Goal: Information Seeking & Learning: Learn about a topic

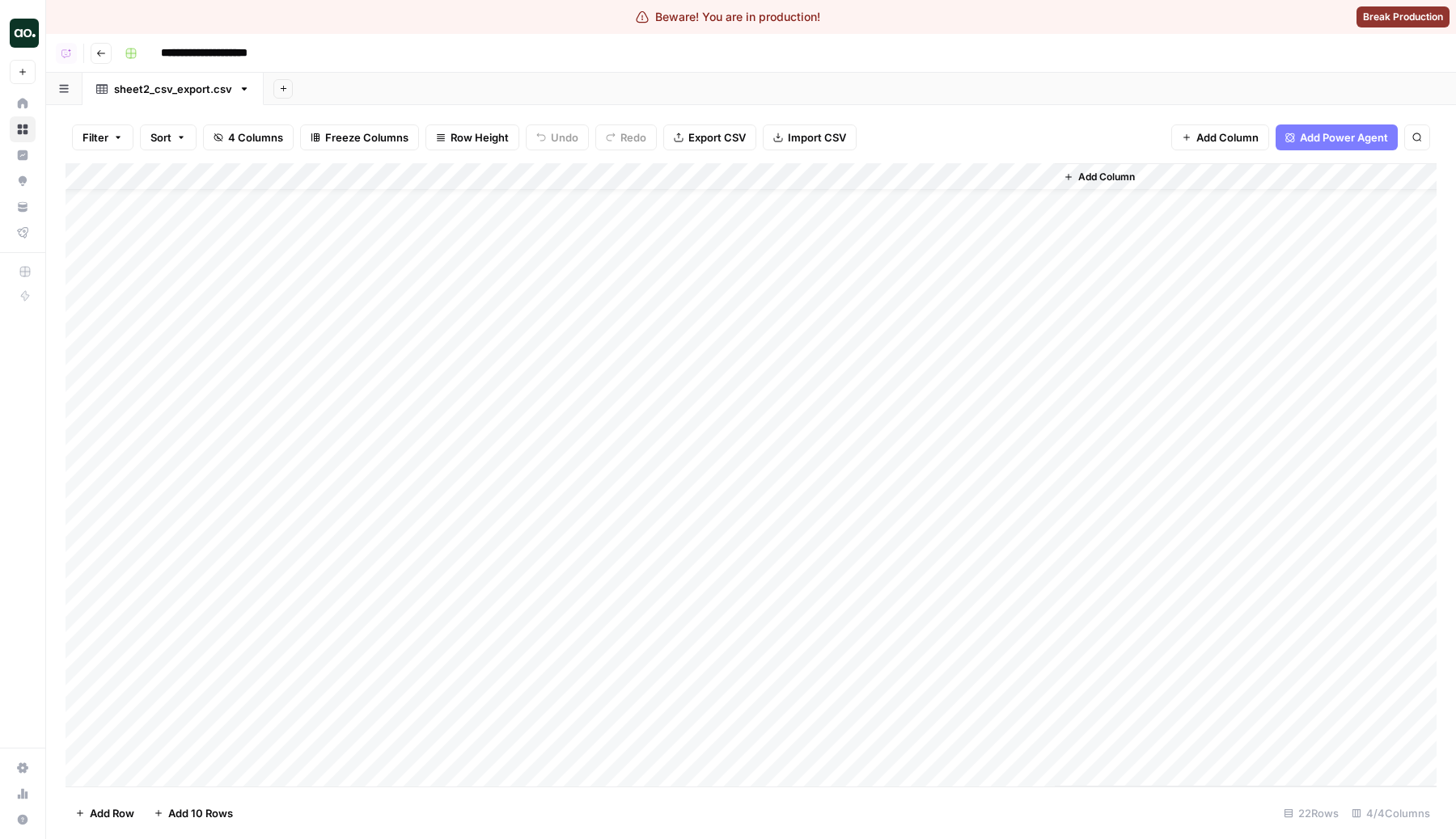
scroll to position [35, 0]
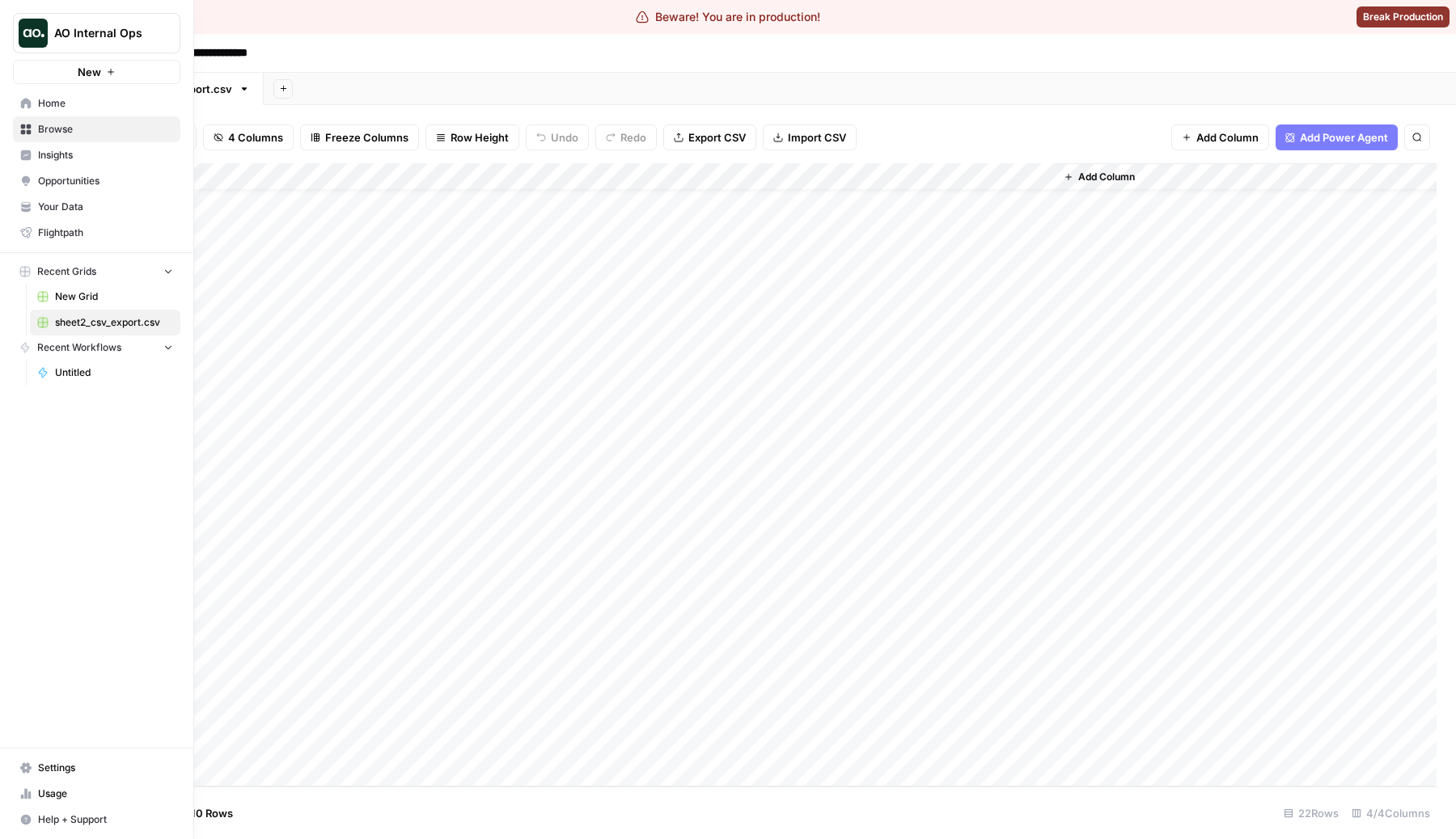
click at [51, 130] on span "Browse" at bounding box center [105, 129] width 135 height 14
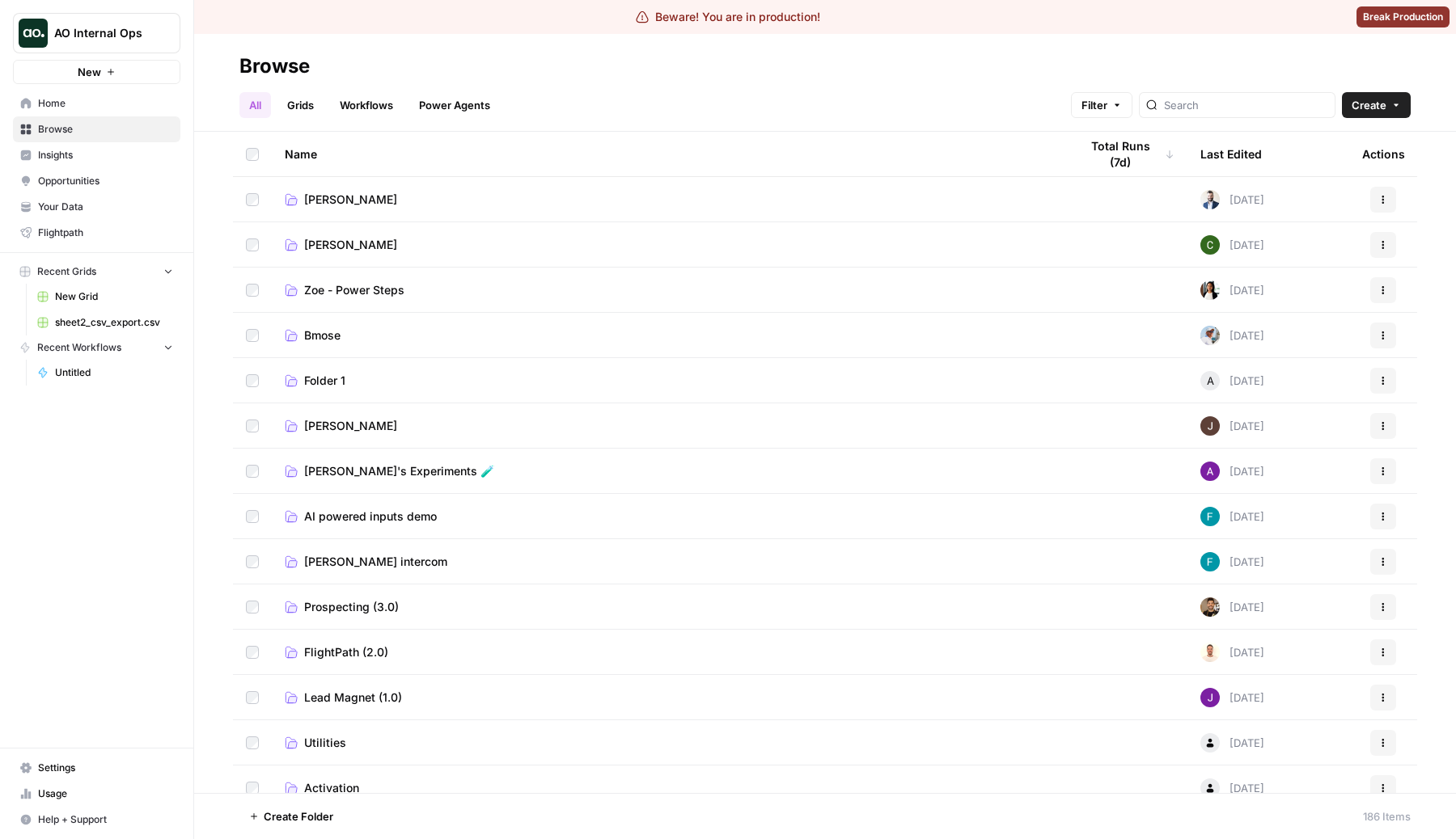
click at [939, 107] on div "All Grids Workflows Power Agents Filter Create" at bounding box center [824, 98] width 1171 height 39
click at [306, 115] on link "Grids" at bounding box center [300, 105] width 46 height 26
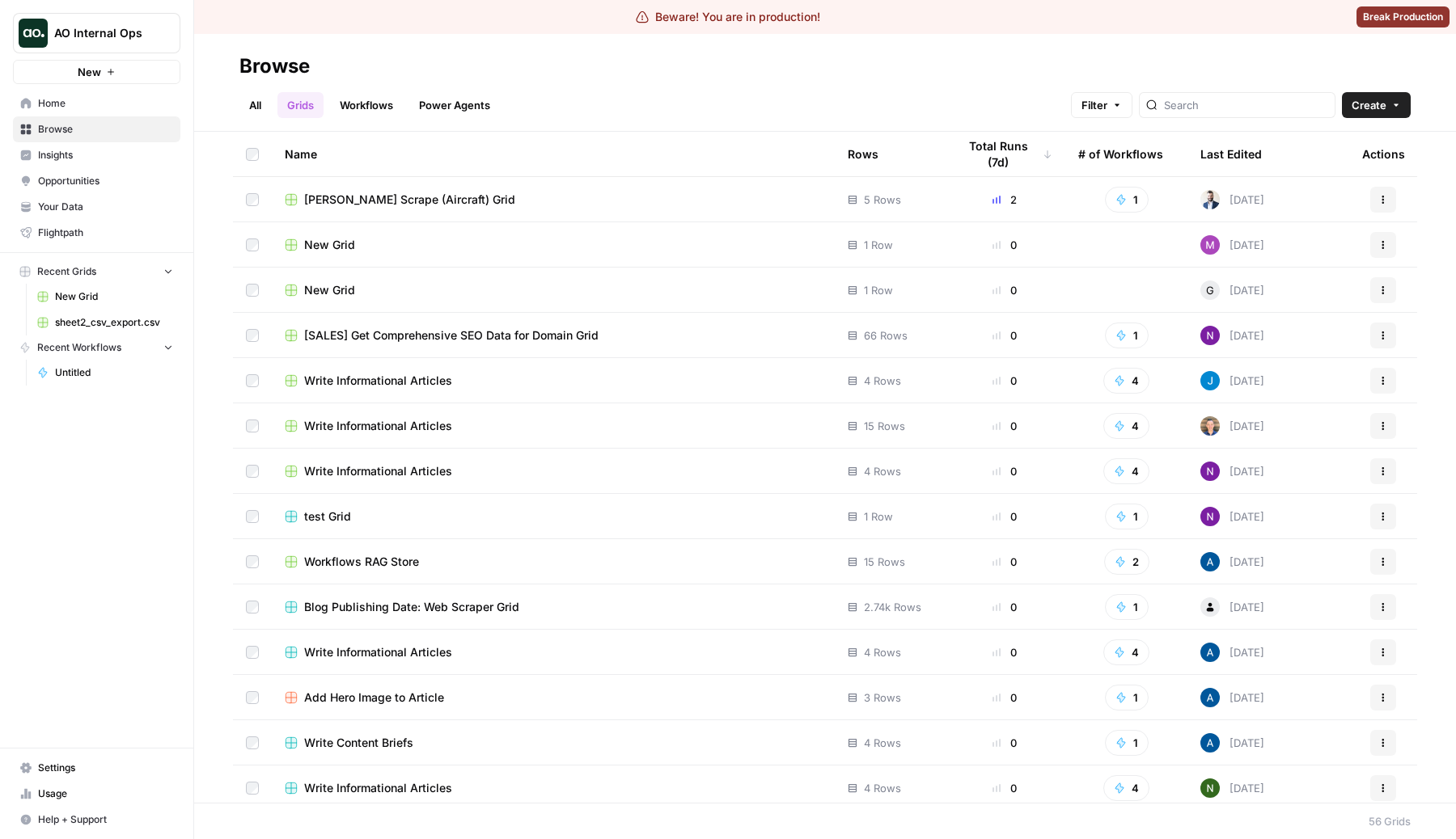
click at [384, 107] on link "Workflows" at bounding box center [366, 105] width 73 height 26
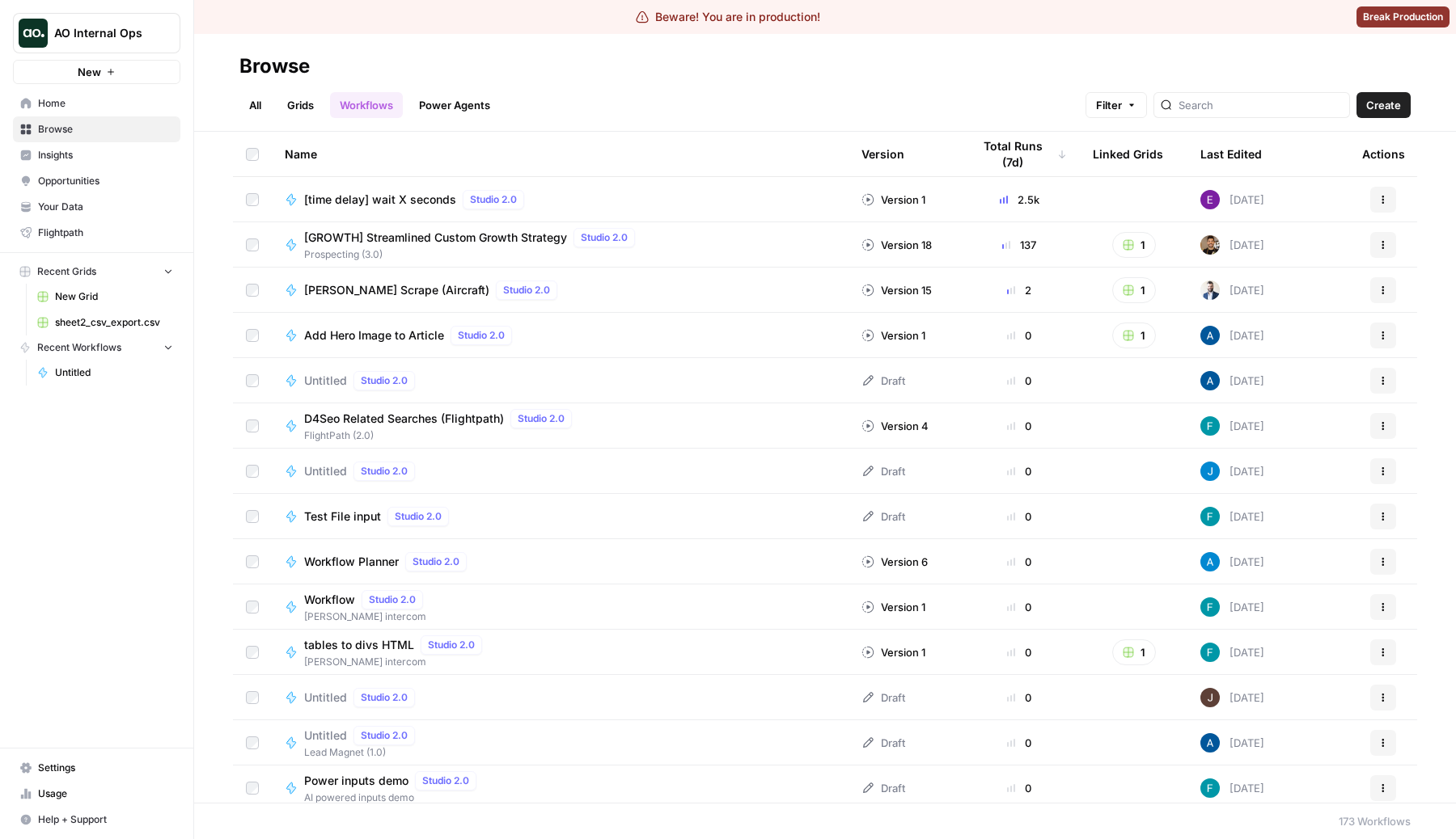
click at [447, 100] on link "Power Agents" at bounding box center [455, 105] width 90 height 26
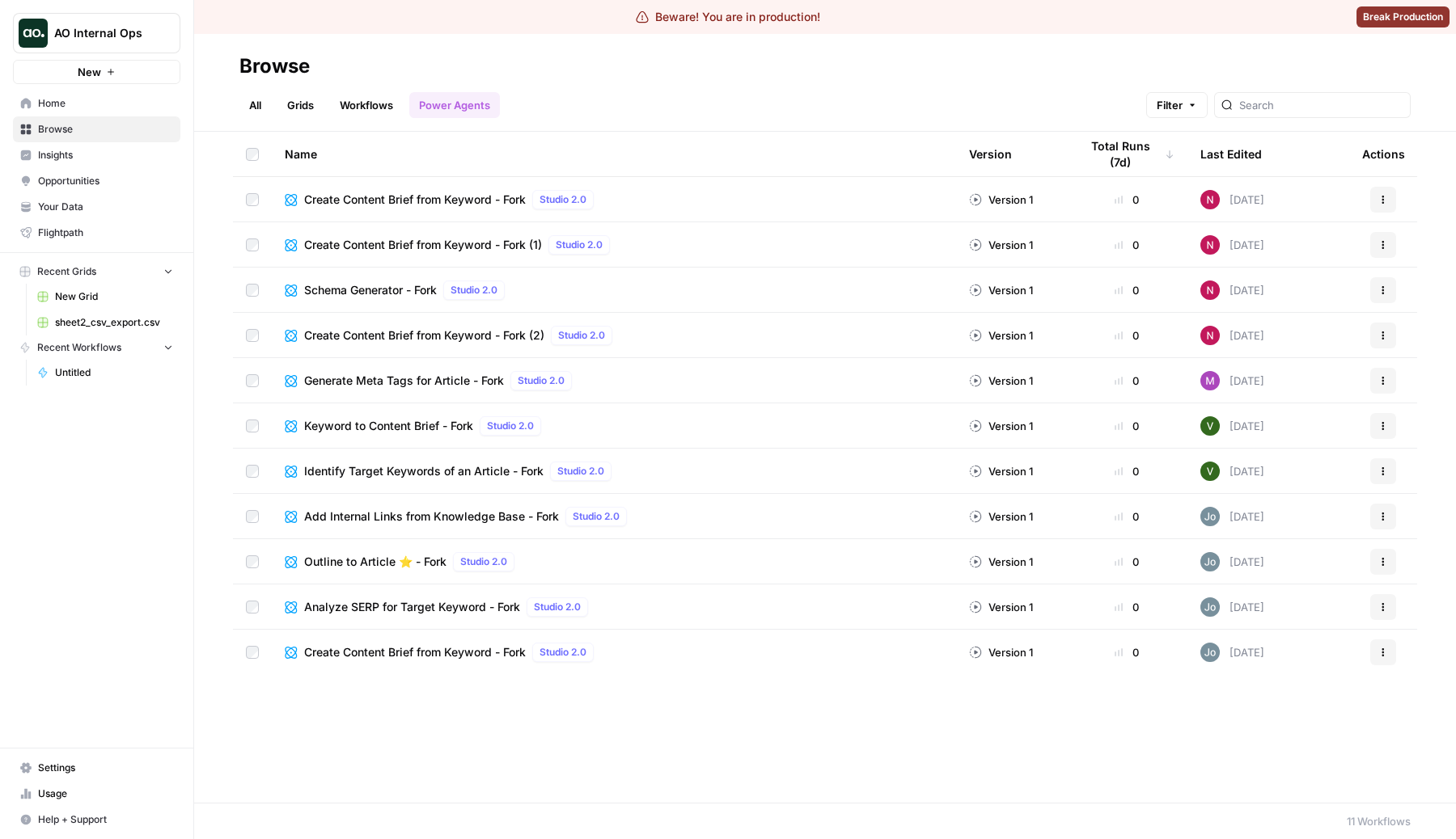
click at [263, 102] on link "All" at bounding box center [255, 105] width 32 height 26
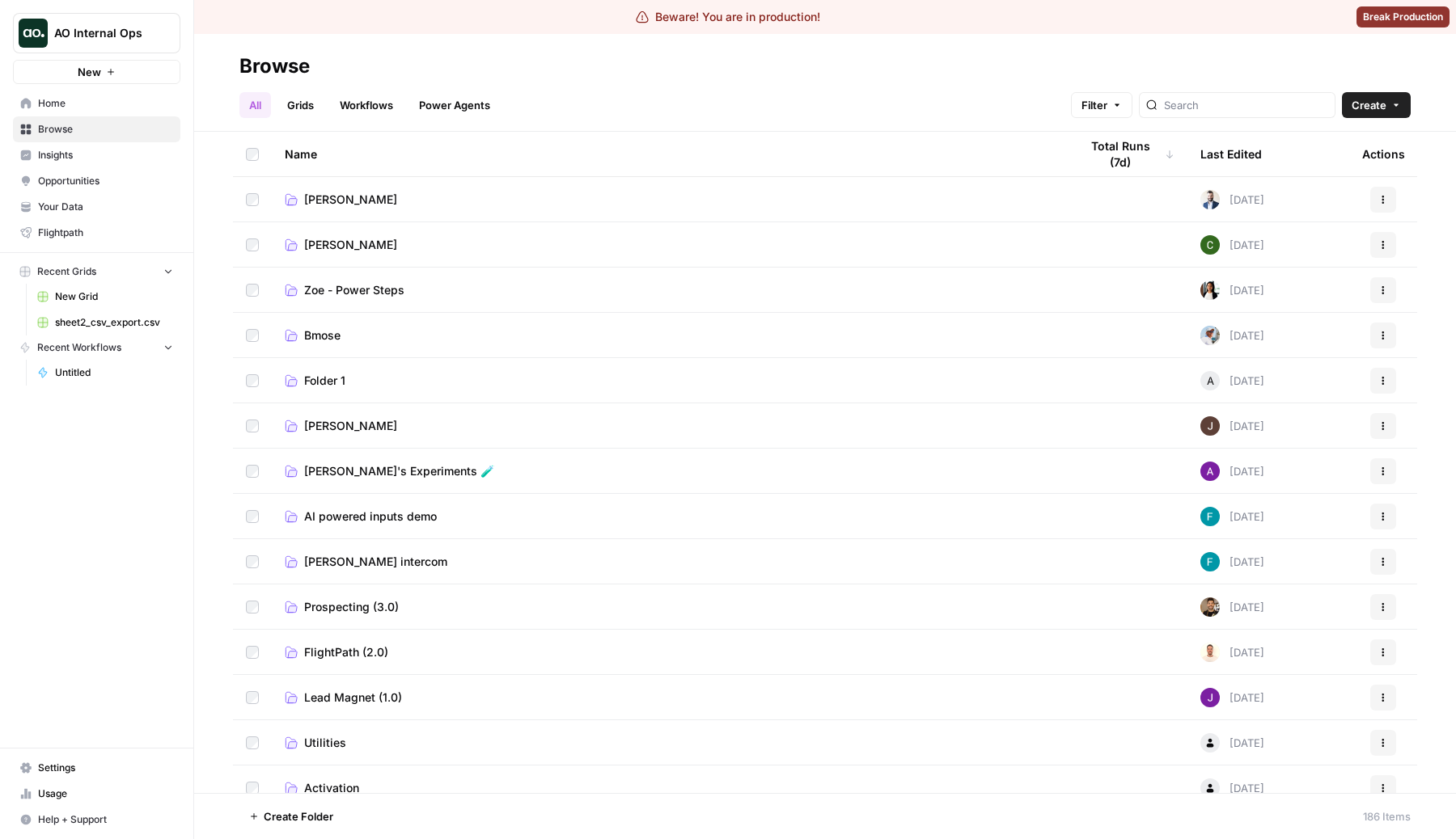
click at [580, 75] on div "Browse" at bounding box center [824, 66] width 1171 height 26
click at [260, 106] on link "All" at bounding box center [255, 105] width 32 height 26
click at [615, 96] on div "All Grids Workflows Power Agents Filter Create" at bounding box center [824, 98] width 1171 height 39
click at [911, 35] on header "Browse All Grids Workflows Power Agents Filter Create" at bounding box center [825, 82] width 1262 height 97
click at [902, 84] on div "All Grids Workflows Power Agents Filter Create" at bounding box center [824, 98] width 1171 height 39
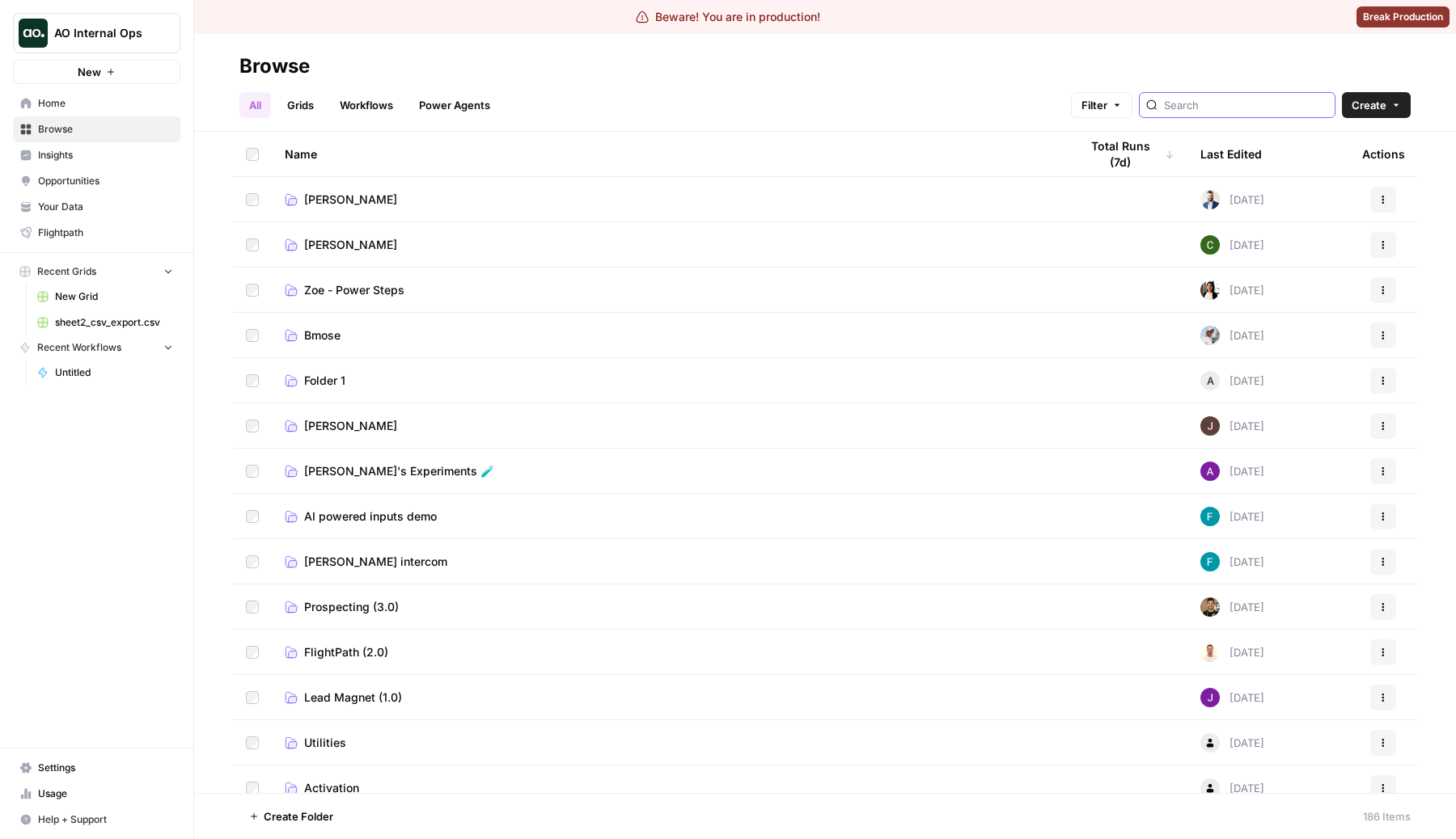
click at [1230, 106] on input "search" at bounding box center [1245, 105] width 164 height 16
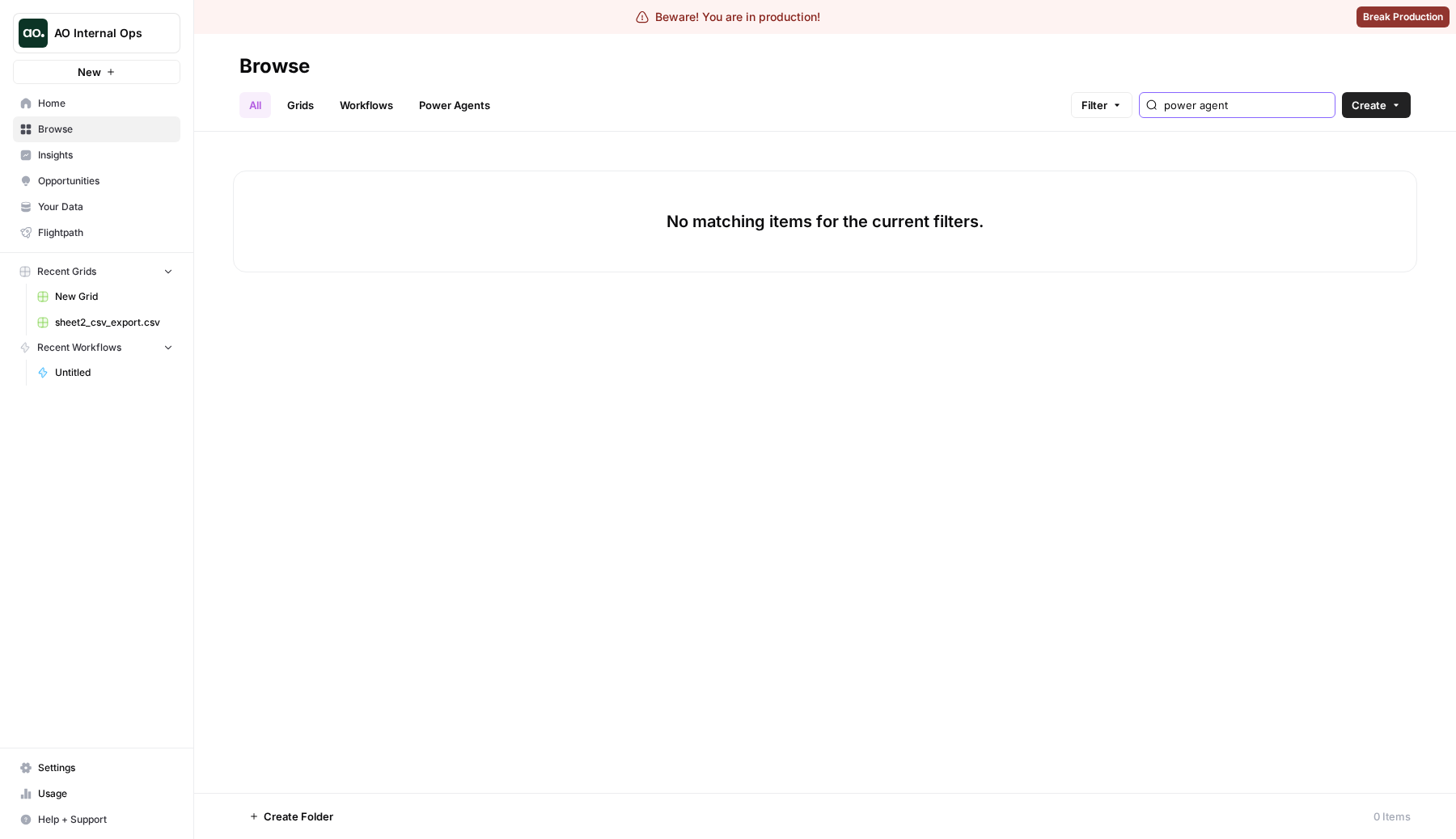
type input "power agent"
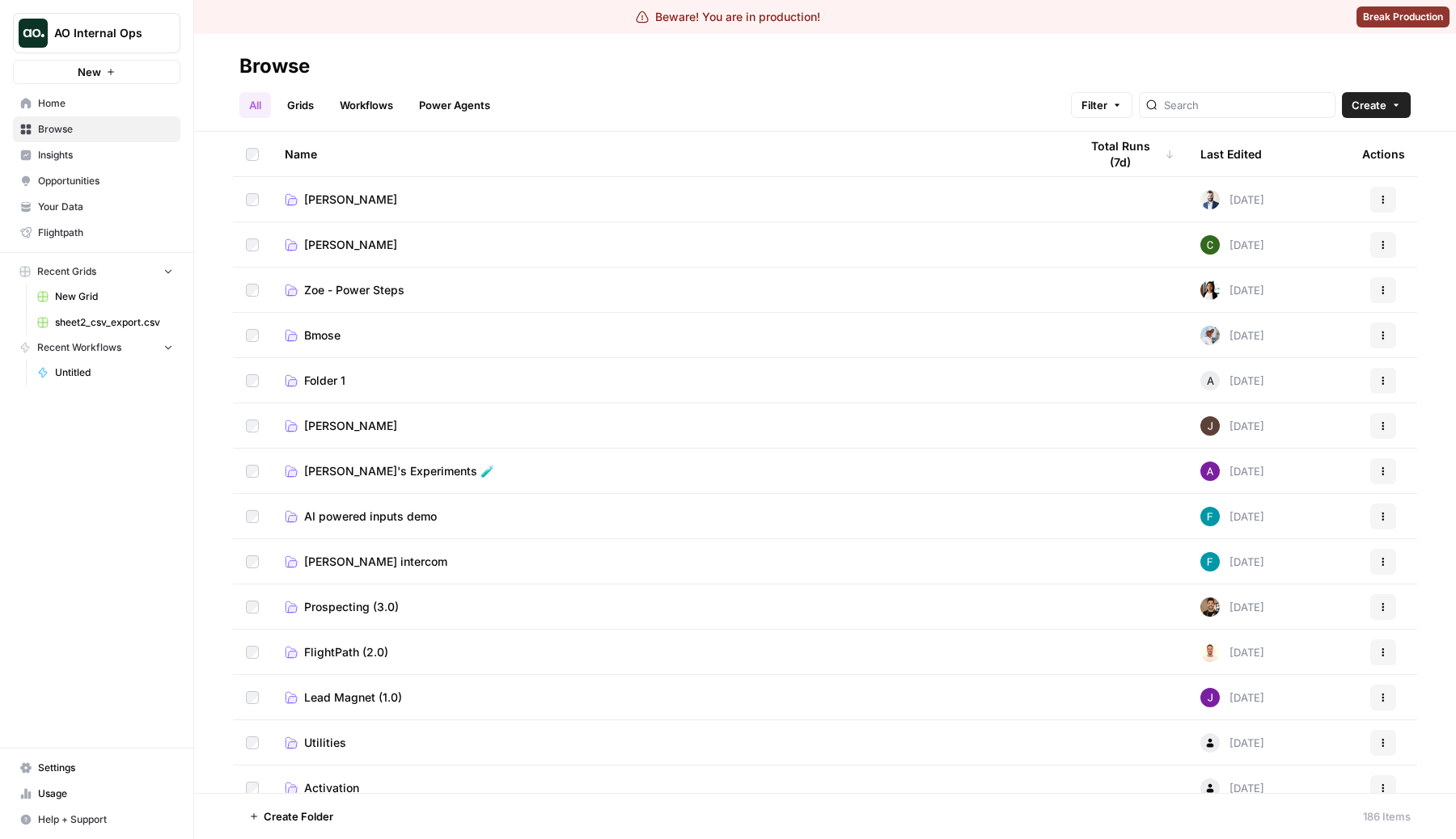
click at [352, 110] on link "Workflows" at bounding box center [366, 105] width 73 height 26
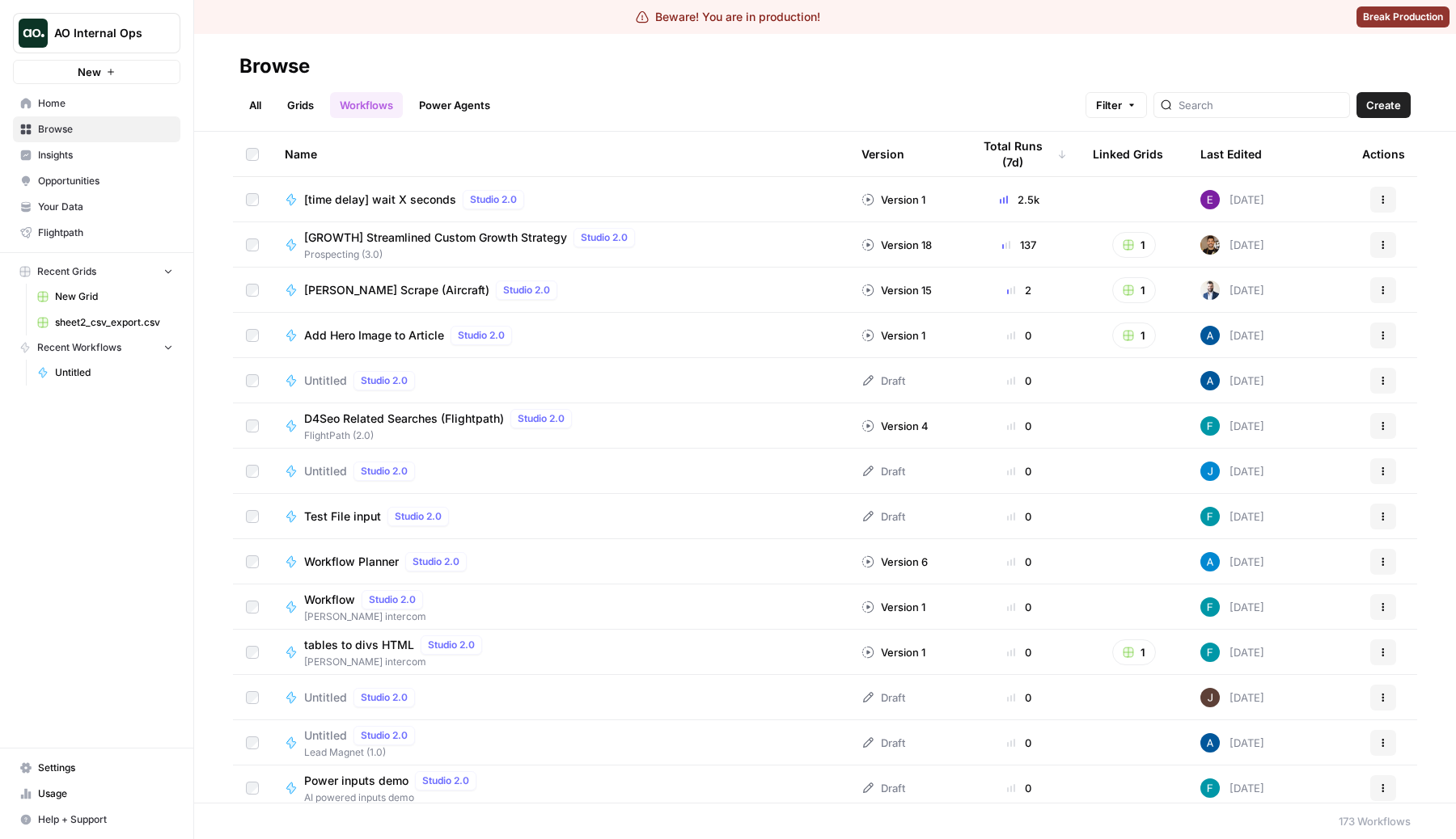
click at [365, 109] on link "Workflows" at bounding box center [366, 105] width 73 height 26
click at [308, 104] on link "Grids" at bounding box center [300, 105] width 46 height 26
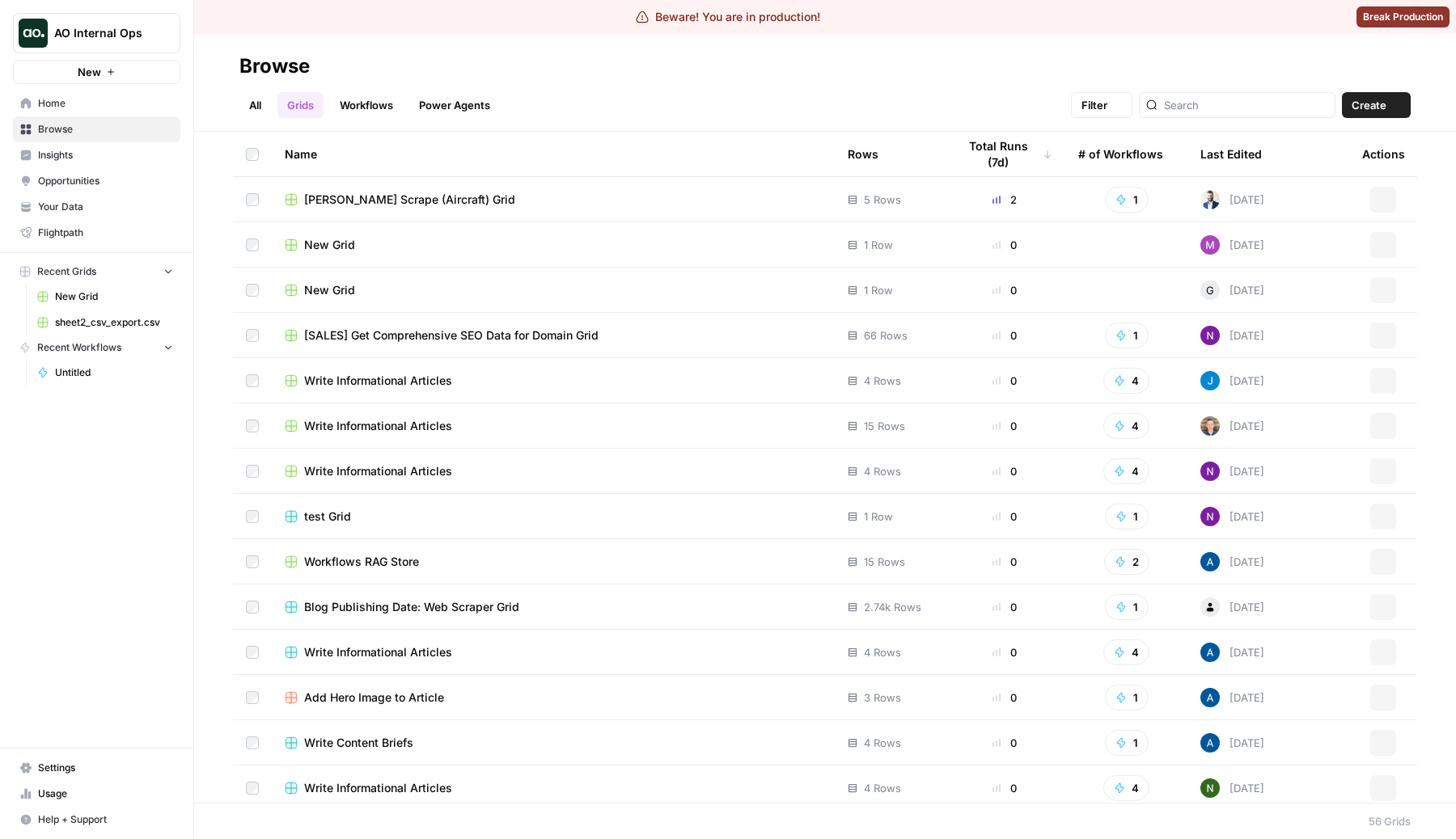
click at [274, 104] on ul "All Grids Workflows Power Agents" at bounding box center [370, 105] width 261 height 26
click at [264, 104] on link "All" at bounding box center [255, 105] width 32 height 26
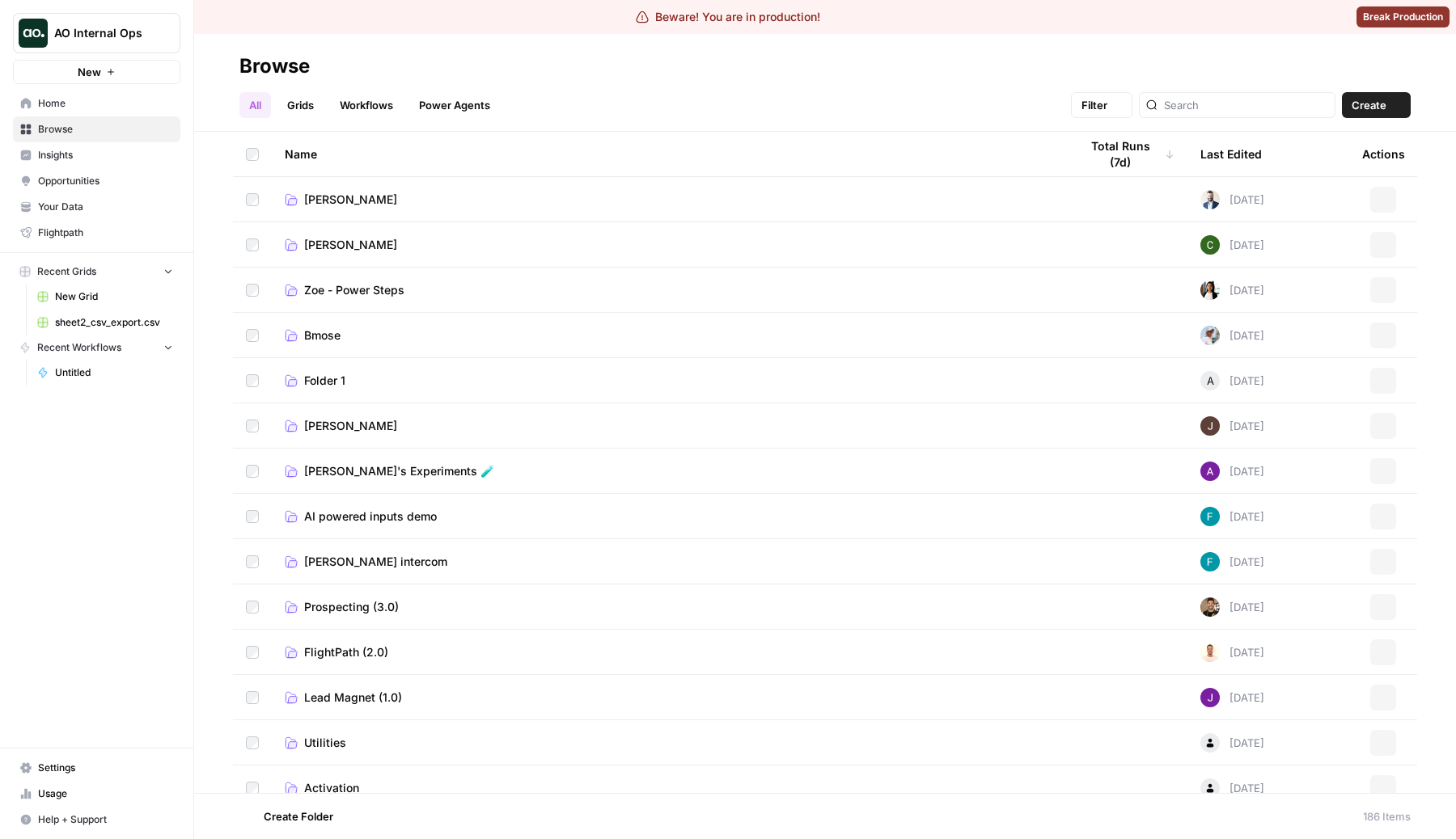
click at [365, 113] on link "Workflows" at bounding box center [366, 105] width 73 height 26
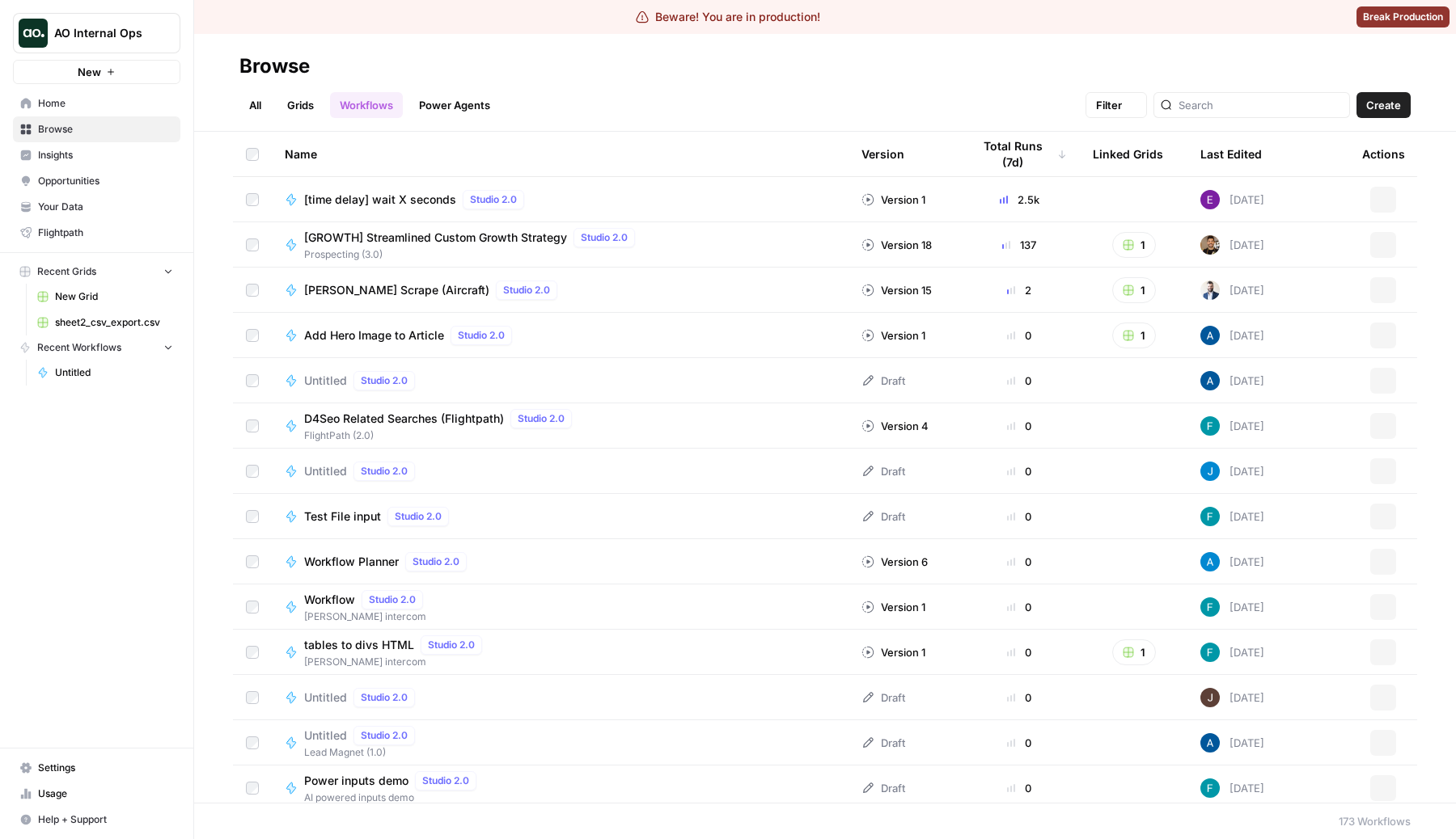
click at [315, 110] on link "Grids" at bounding box center [300, 105] width 46 height 26
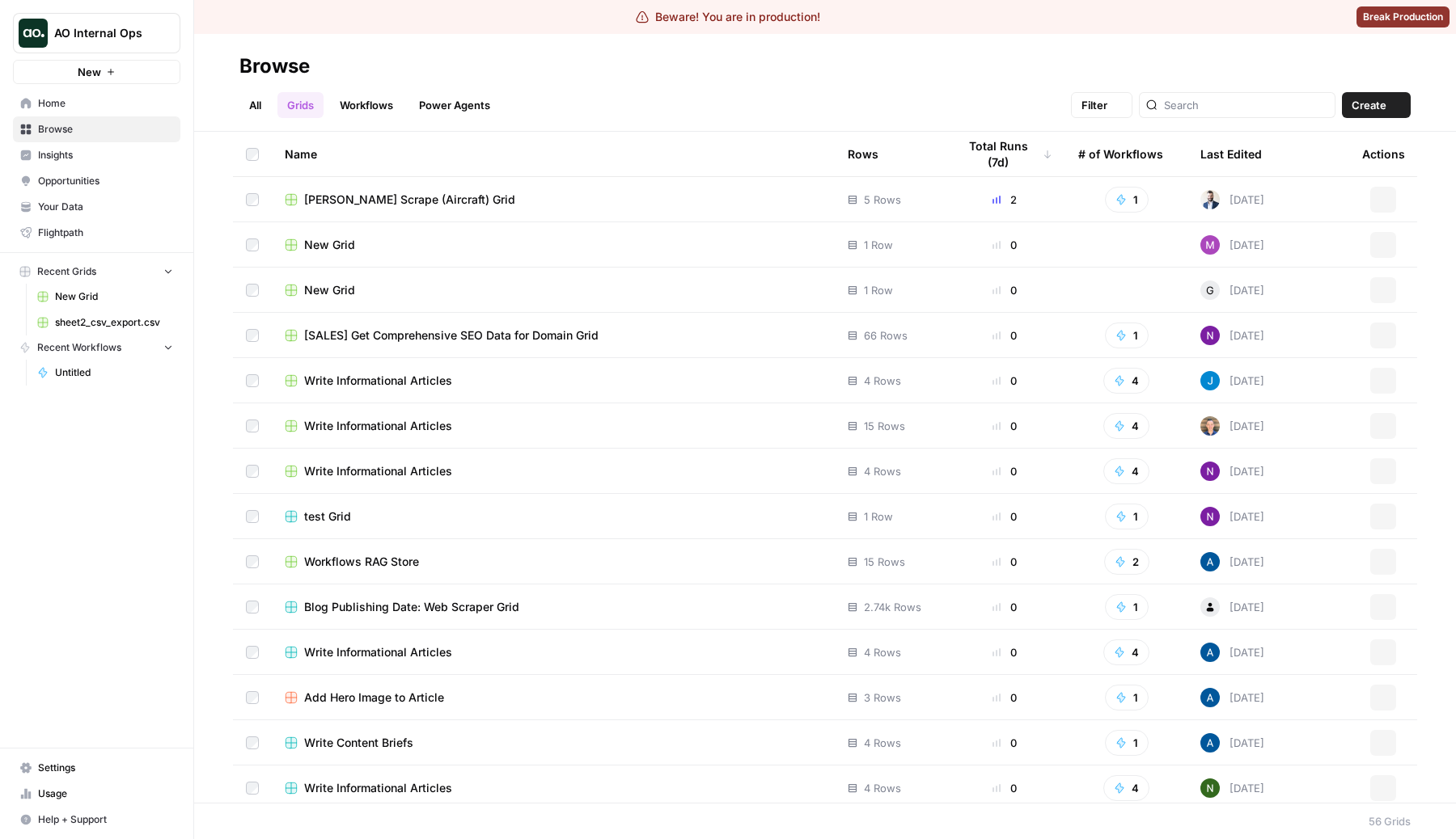
click at [253, 108] on link "All" at bounding box center [255, 105] width 32 height 26
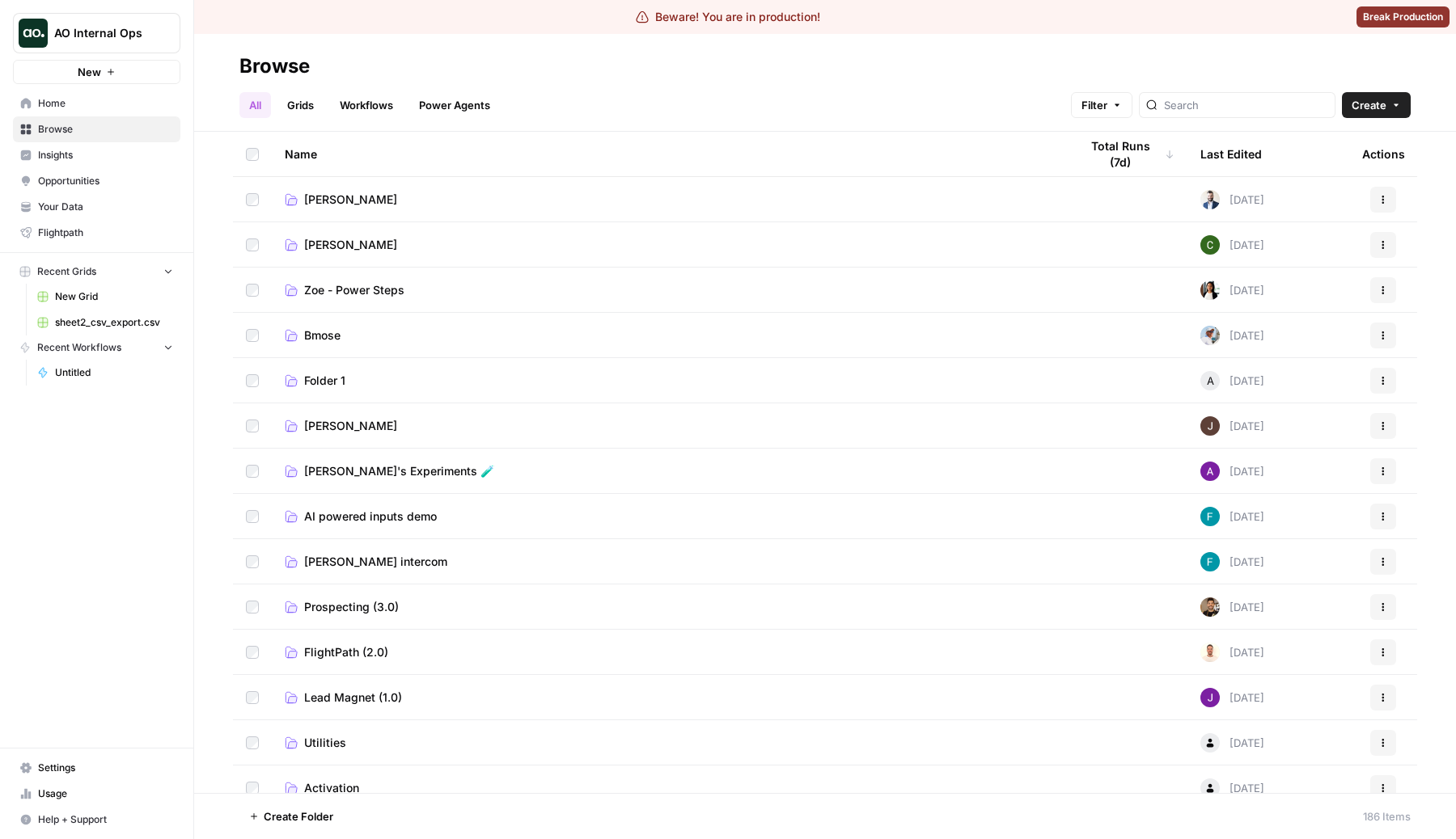
click at [332, 102] on link "Workflows" at bounding box center [366, 105] width 73 height 26
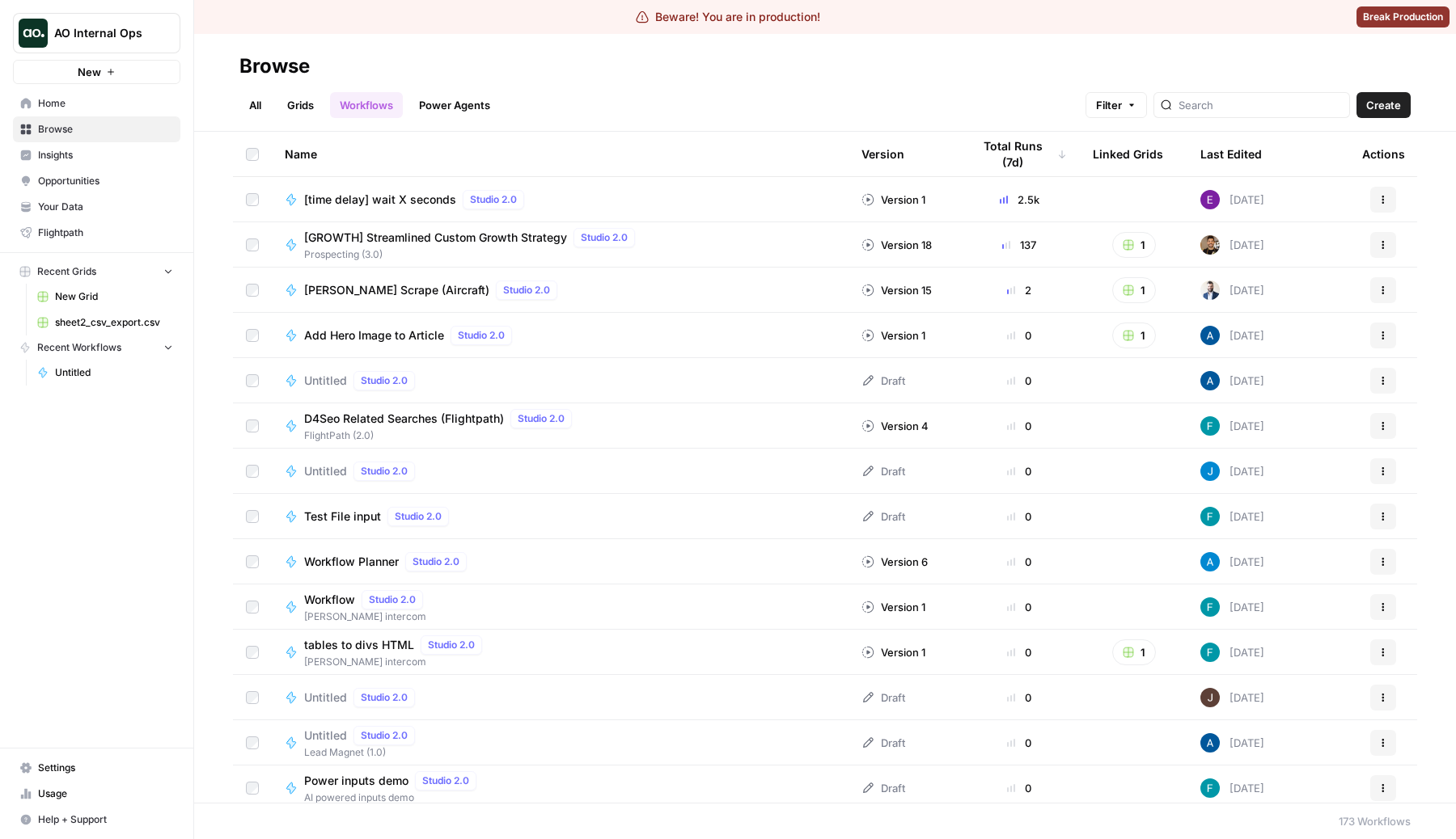
click at [303, 102] on link "Grids" at bounding box center [300, 105] width 46 height 26
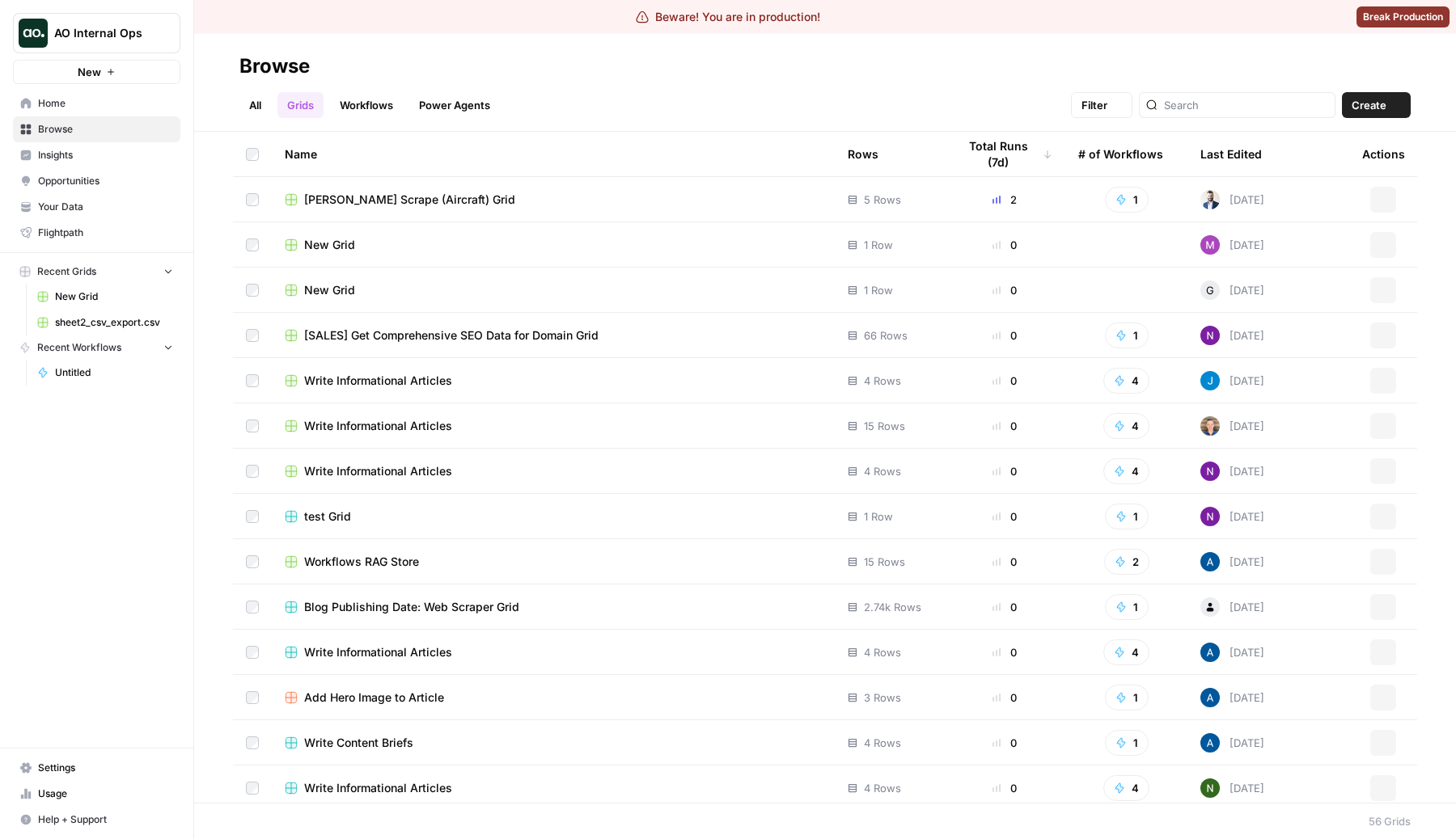
click at [256, 101] on link "All" at bounding box center [255, 105] width 32 height 26
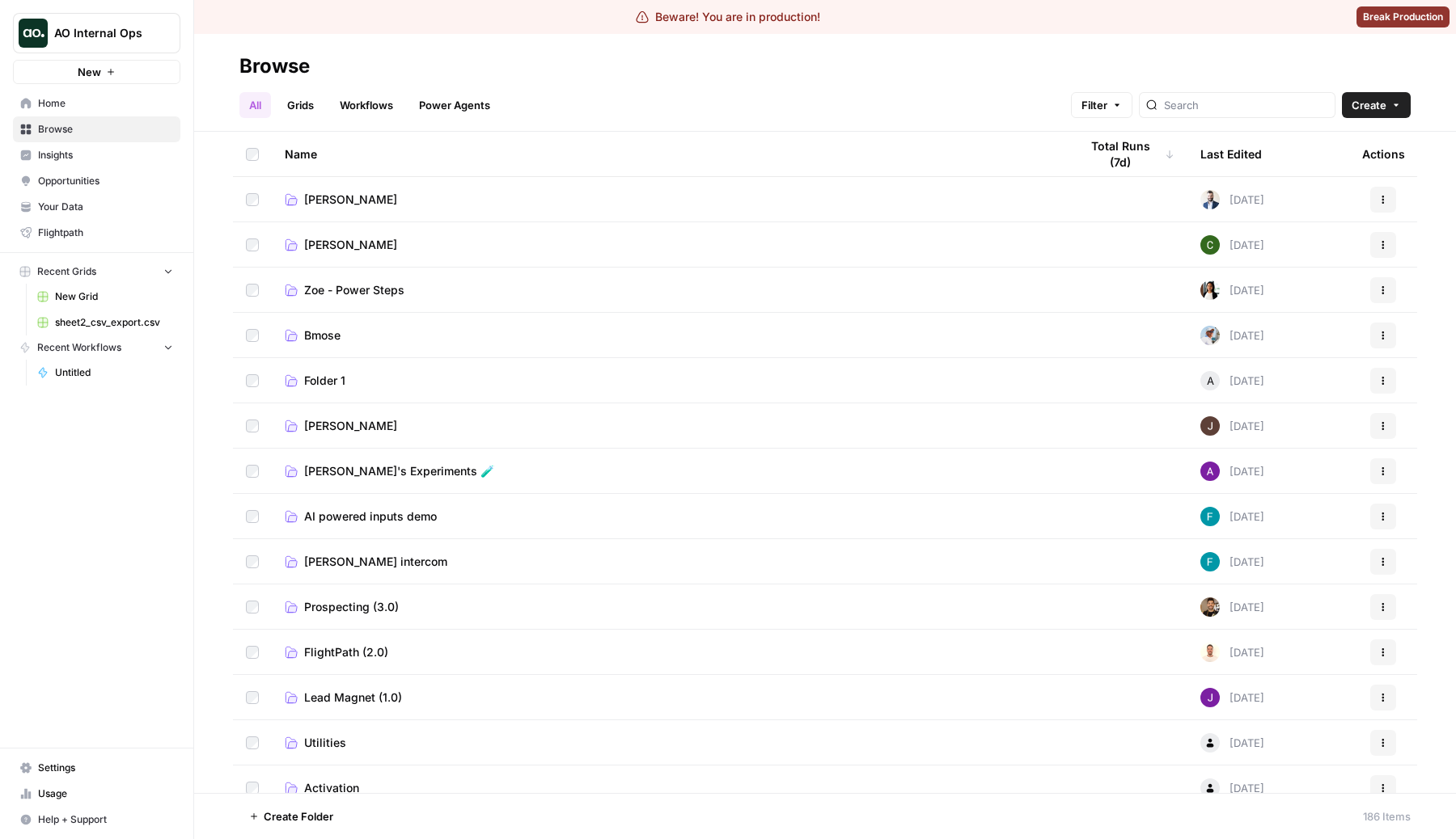
click at [309, 113] on link "Grids" at bounding box center [300, 105] width 46 height 26
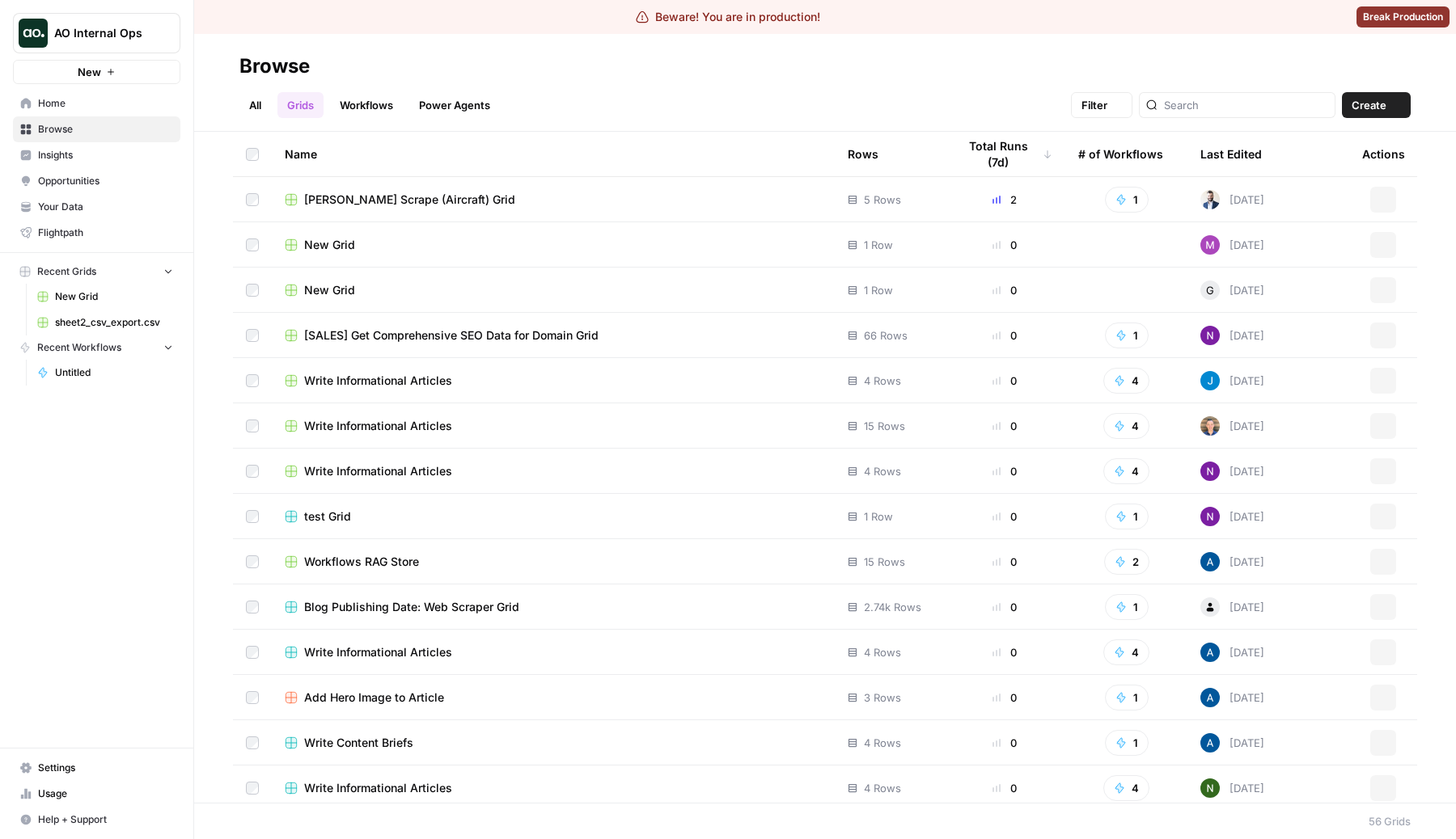
click at [375, 113] on link "Workflows" at bounding box center [366, 105] width 73 height 26
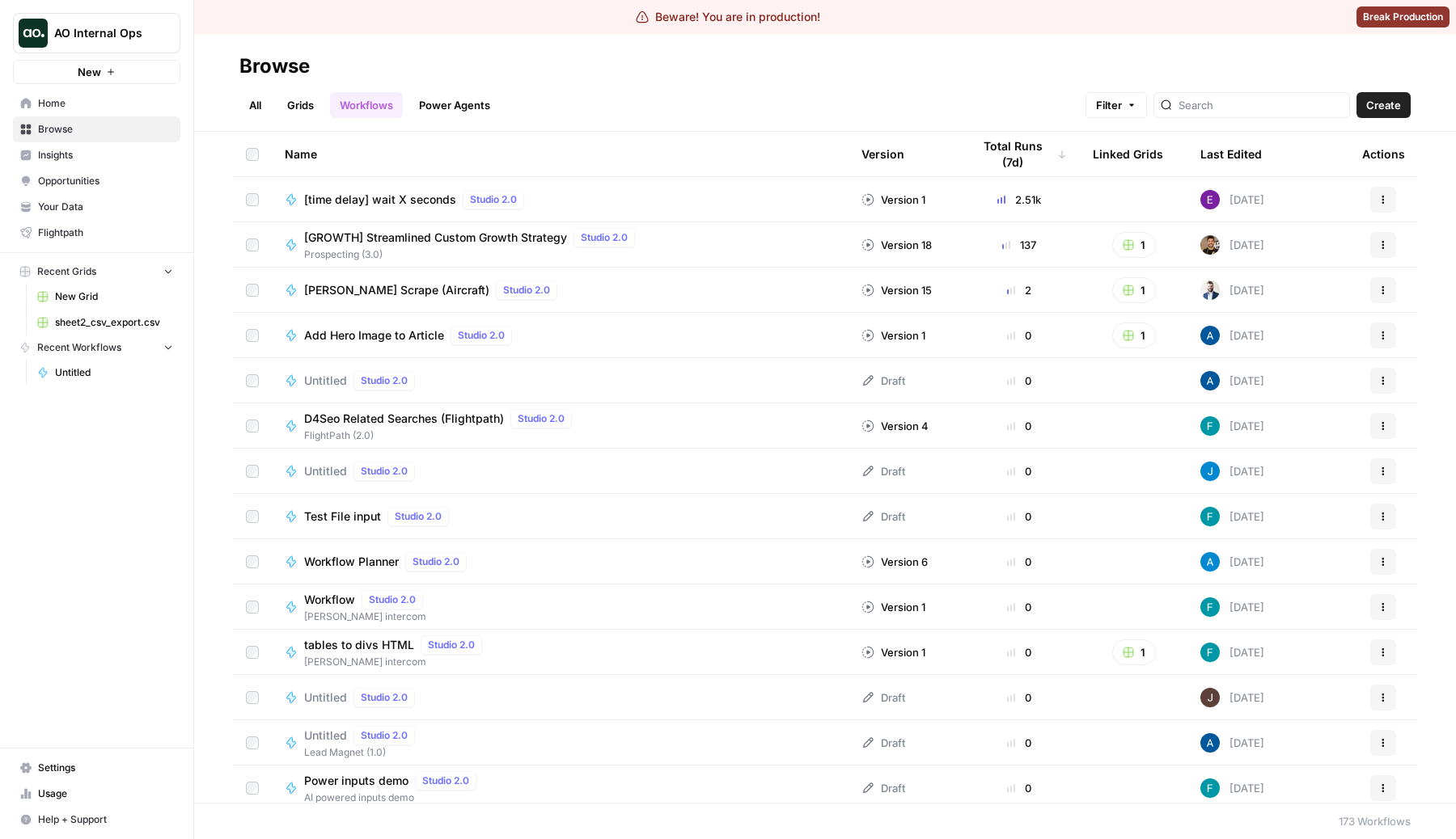
click at [240, 108] on link "All" at bounding box center [255, 105] width 32 height 26
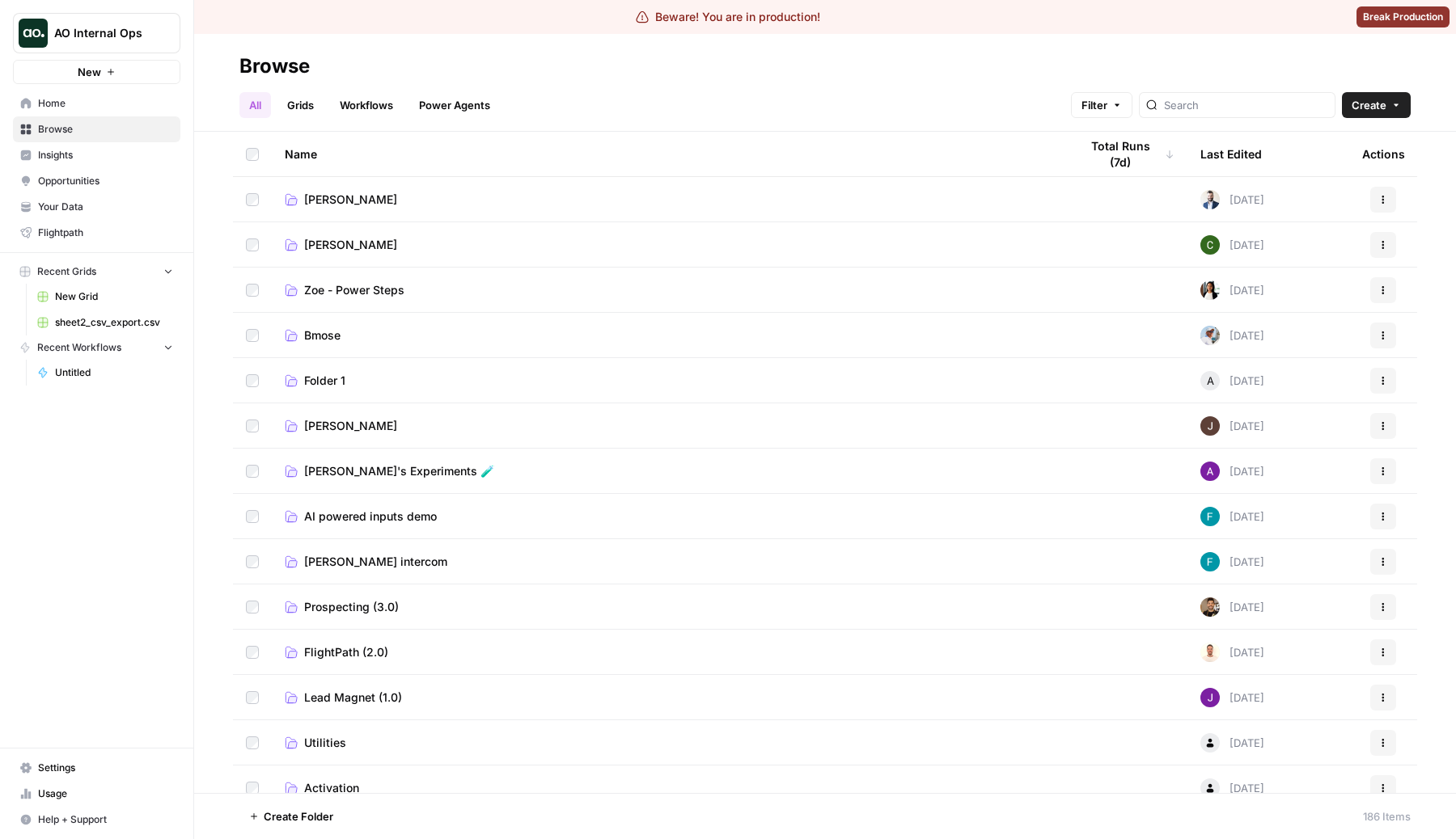
click at [303, 108] on link "Grids" at bounding box center [300, 105] width 46 height 26
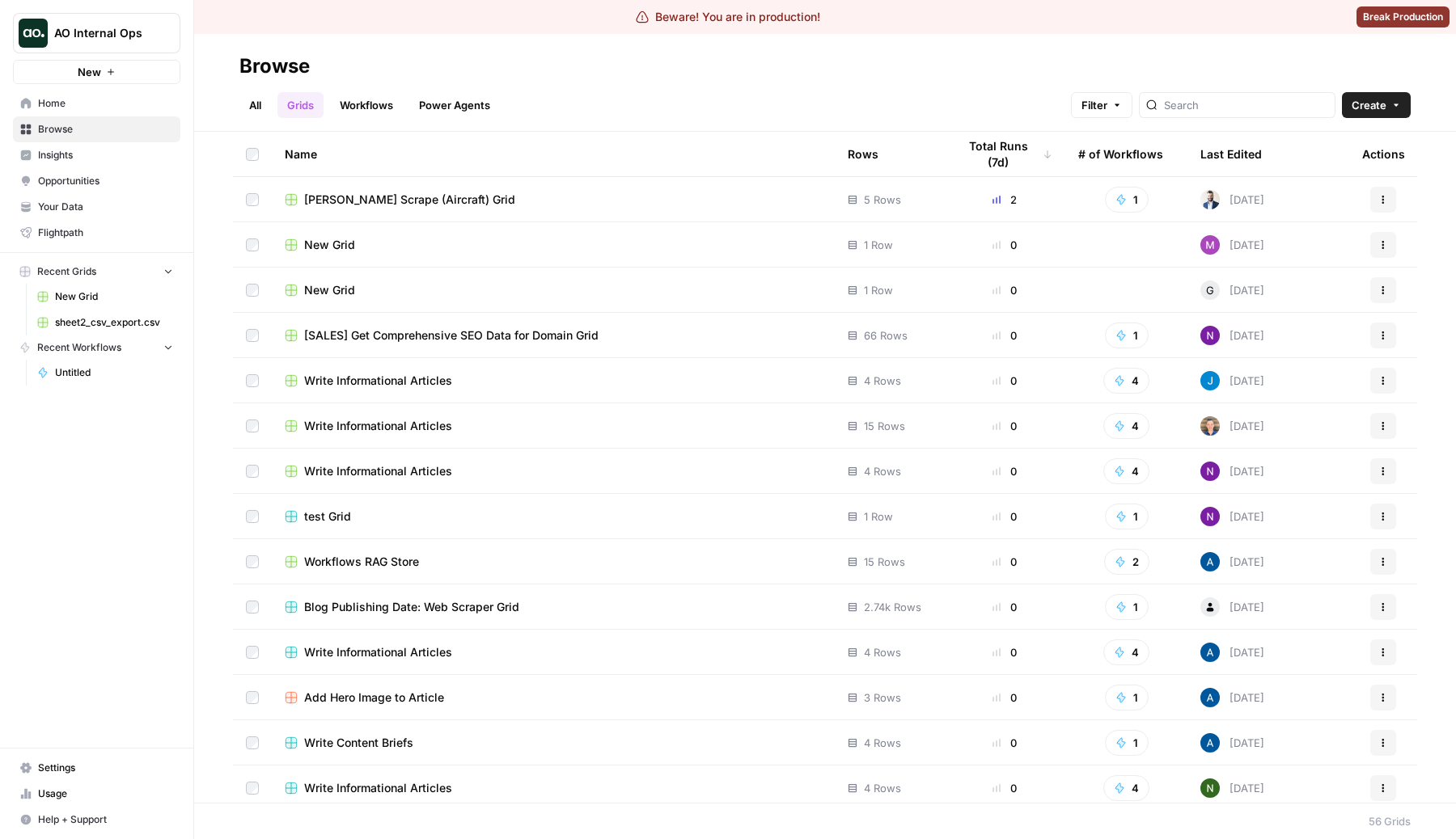
click at [378, 113] on link "Workflows" at bounding box center [366, 105] width 73 height 26
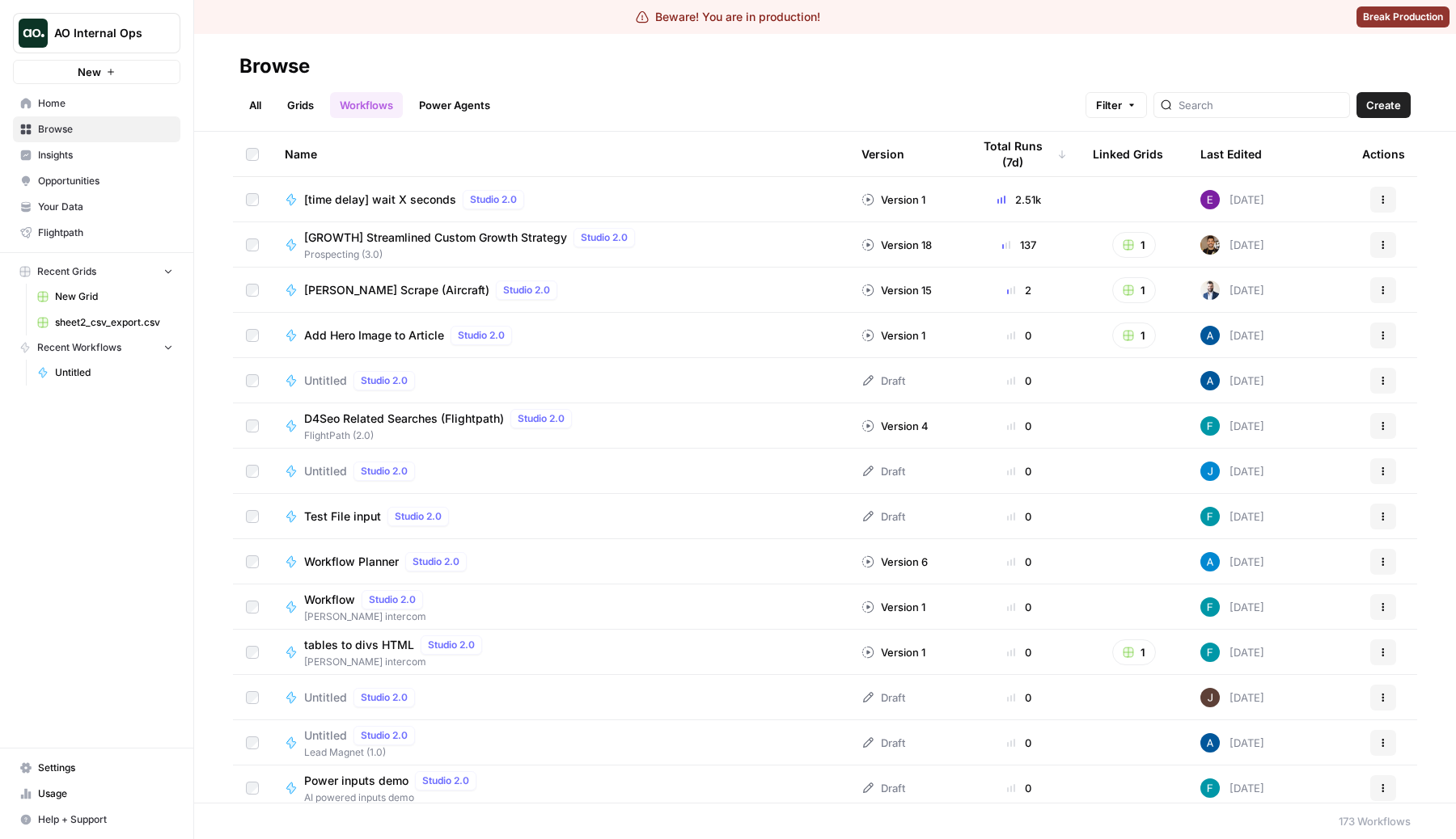
click at [321, 113] on link "Grids" at bounding box center [300, 105] width 46 height 26
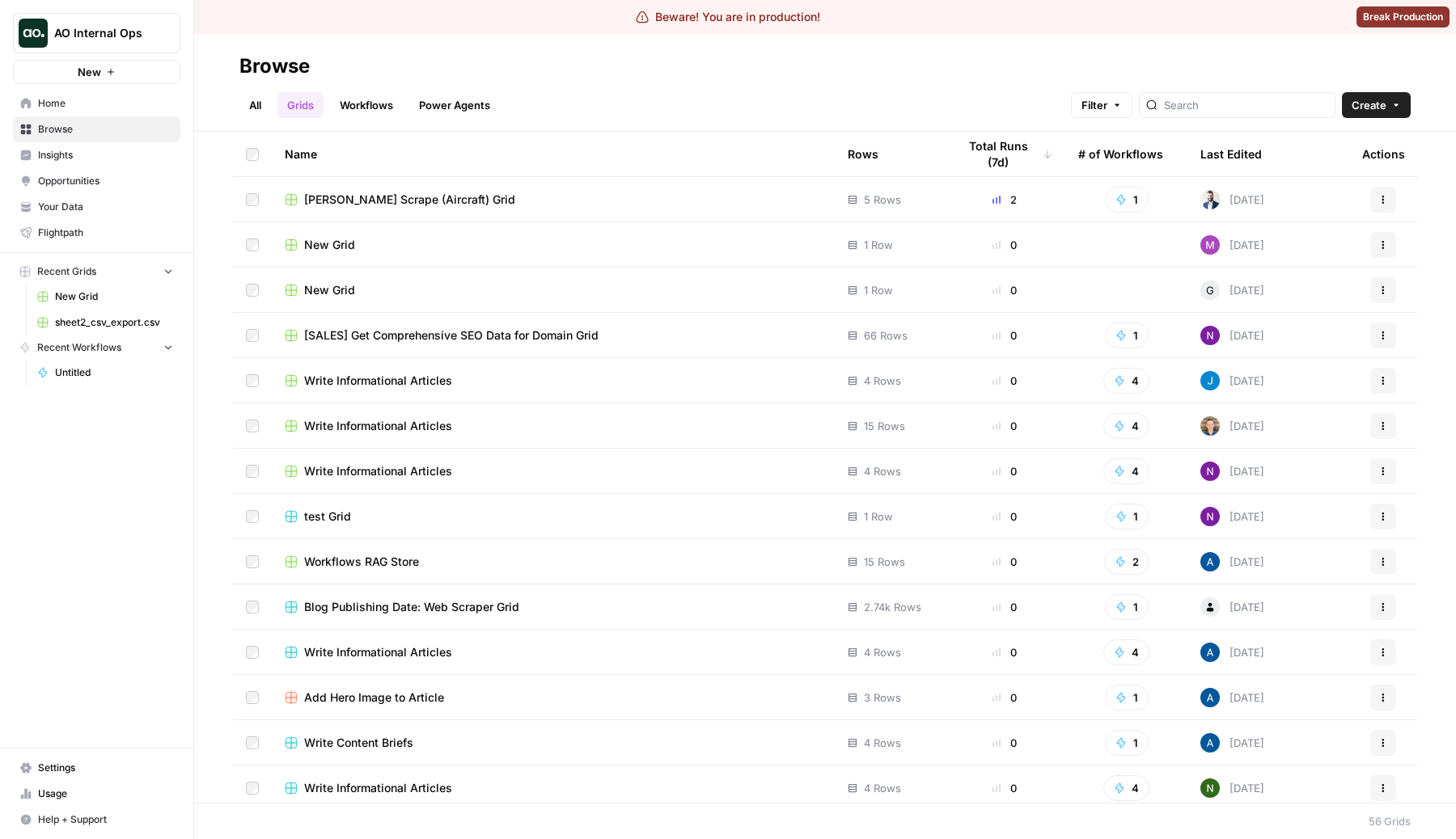
click at [366, 97] on link "Workflows" at bounding box center [366, 105] width 73 height 26
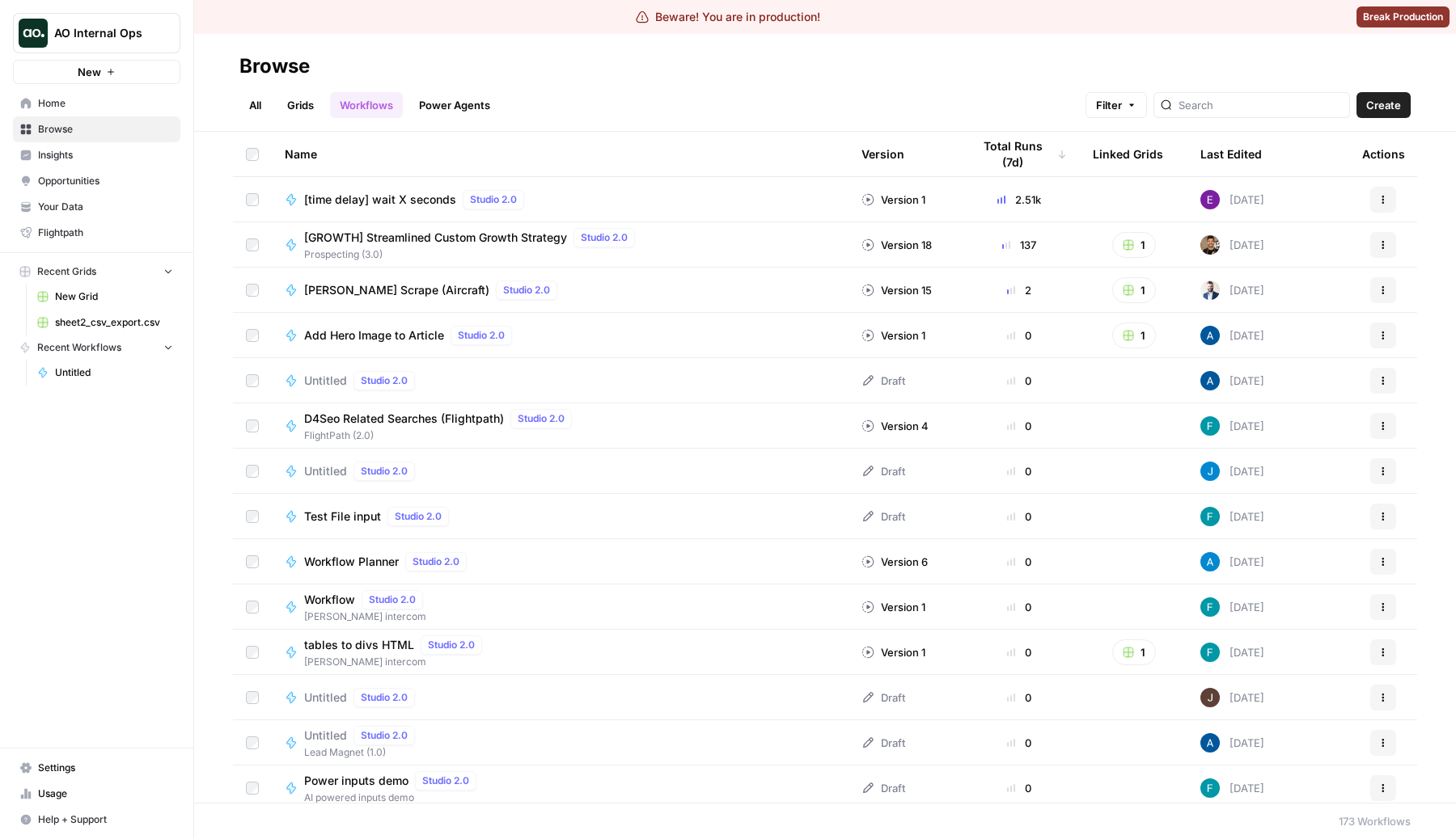
click at [274, 103] on ul "All Grids Workflows Power Agents" at bounding box center [370, 105] width 261 height 26
click at [259, 103] on link "All" at bounding box center [255, 105] width 32 height 26
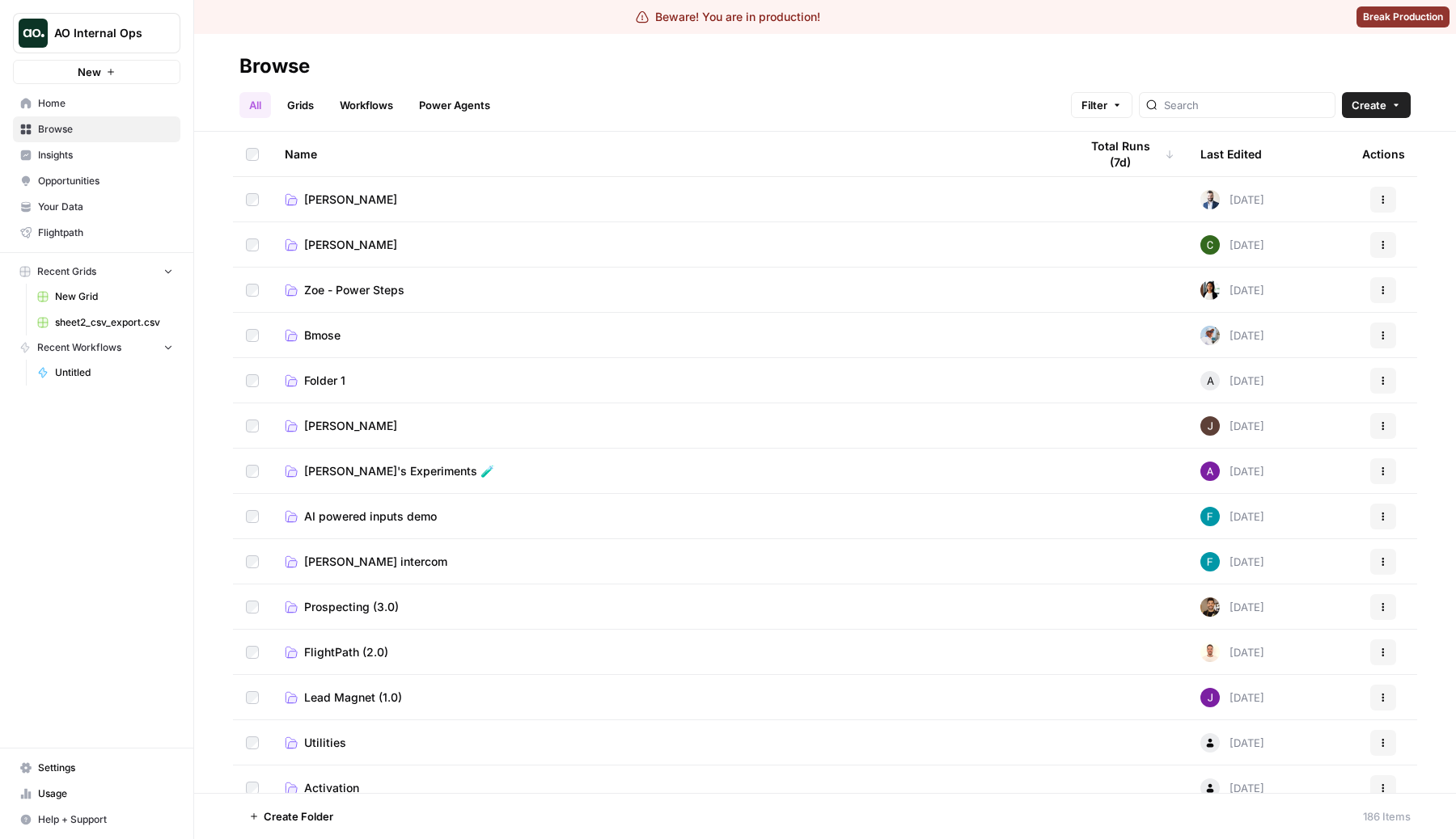
click at [526, 79] on div "Browse" at bounding box center [824, 66] width 1171 height 26
drag, startPoint x: 529, startPoint y: 85, endPoint x: 426, endPoint y: 102, distance: 104.4
click at [426, 102] on div "All Grids Workflows Power Agents Filter Create" at bounding box center [824, 98] width 1171 height 39
click at [547, 96] on div "All Grids Workflows Power Agents Filter Create" at bounding box center [824, 98] width 1171 height 39
click at [555, 93] on div "All Grids Workflows Power Agents Filter Create" at bounding box center [824, 98] width 1171 height 39
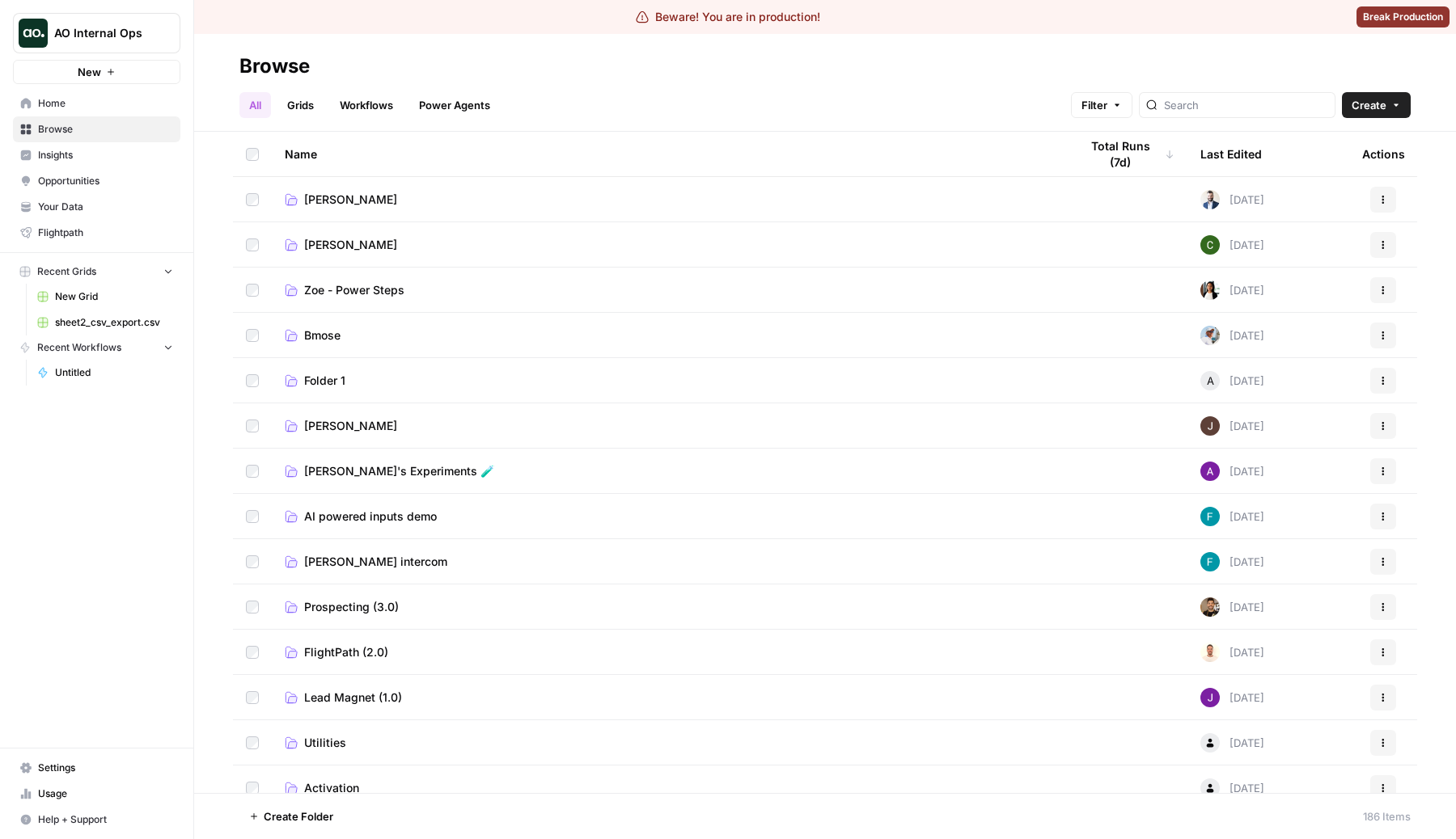
click at [545, 104] on div "All Grids Workflows Power Agents Filter Create" at bounding box center [824, 98] width 1171 height 39
click at [349, 106] on link "Workflows" at bounding box center [366, 105] width 73 height 26
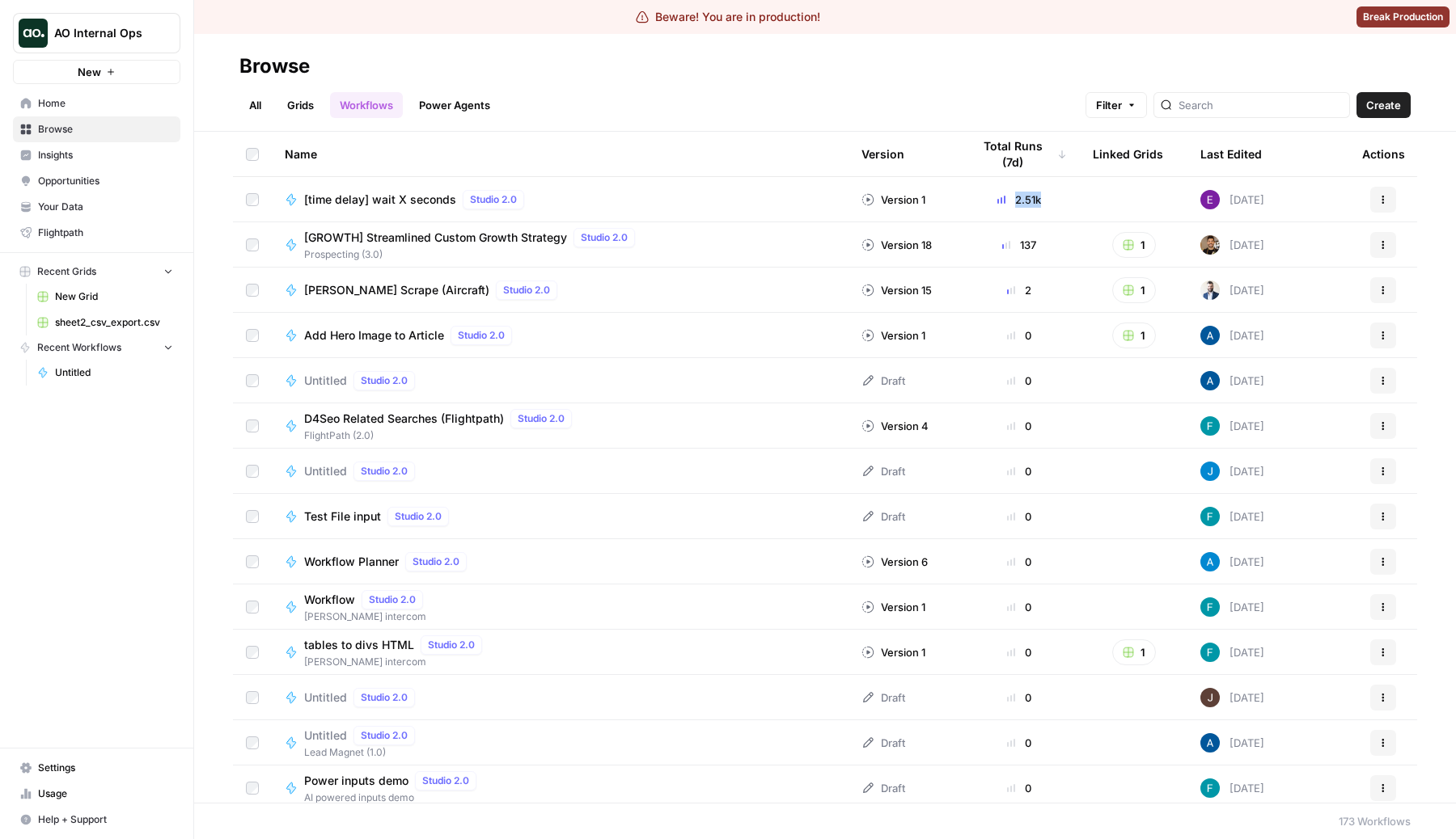
drag, startPoint x: 1047, startPoint y: 202, endPoint x: 1039, endPoint y: 198, distance: 8.9
click at [1039, 198] on div "2.51k" at bounding box center [1019, 199] width 96 height 16
click at [814, 89] on div "All Grids Workflows Power Agents Filter Create" at bounding box center [824, 98] width 1171 height 39
drag, startPoint x: 1007, startPoint y: 198, endPoint x: 1078, endPoint y: 198, distance: 71.0
click at [1078, 198] on td "2.51k" at bounding box center [1018, 199] width 121 height 44
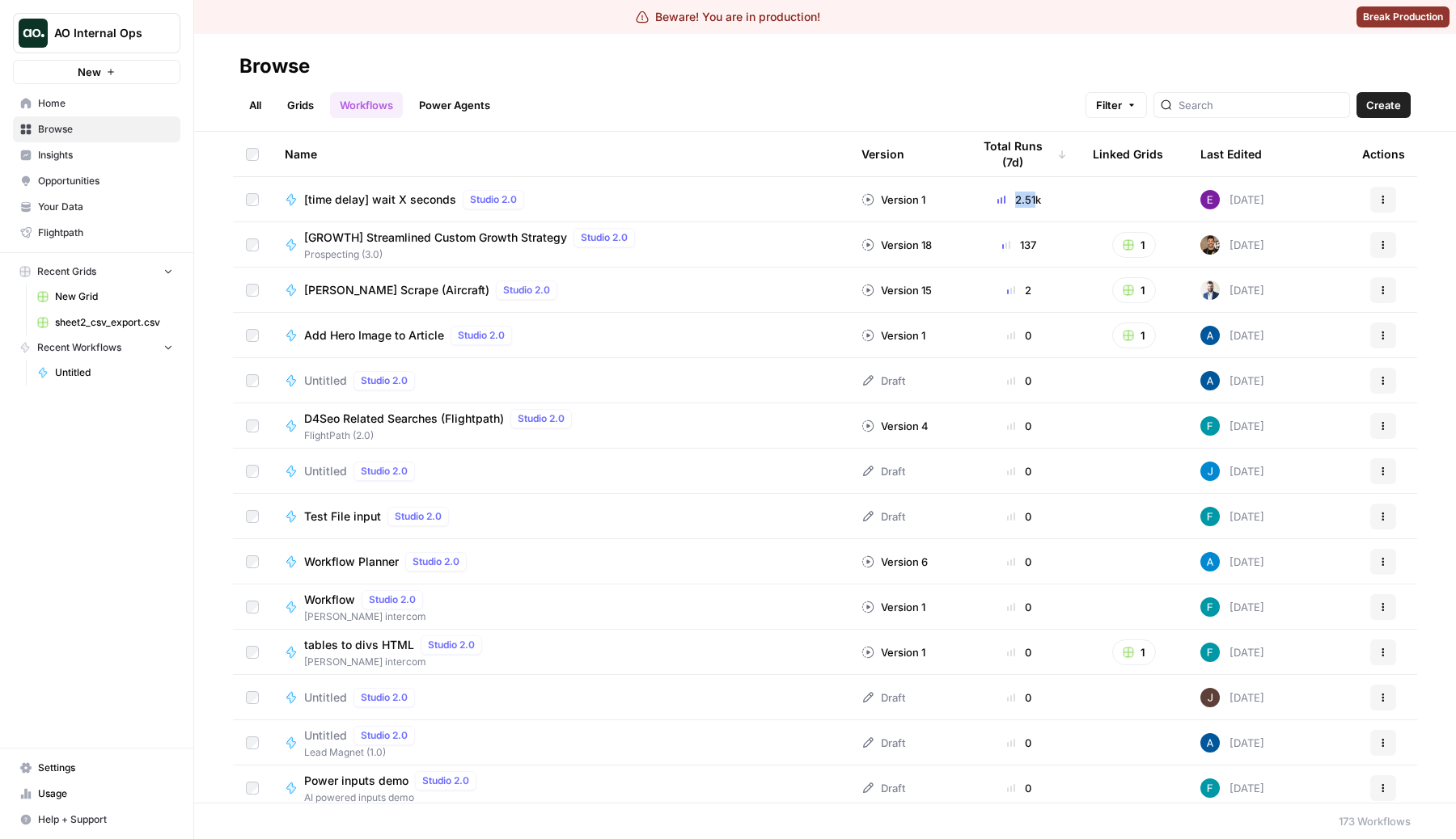
drag, startPoint x: 1052, startPoint y: 198, endPoint x: 1036, endPoint y: 198, distance: 16.0
click at [1036, 198] on div "2.51k" at bounding box center [1019, 199] width 96 height 16
click at [941, 82] on div "All Grids Workflows Power Agents Filter Create" at bounding box center [824, 98] width 1171 height 39
drag, startPoint x: 550, startPoint y: 156, endPoint x: 471, endPoint y: 129, distance: 83.5
click at [471, 129] on div "Browse All Grids Workflows Power Agents Filter Create Name Version Total Runs (…" at bounding box center [825, 436] width 1262 height 805
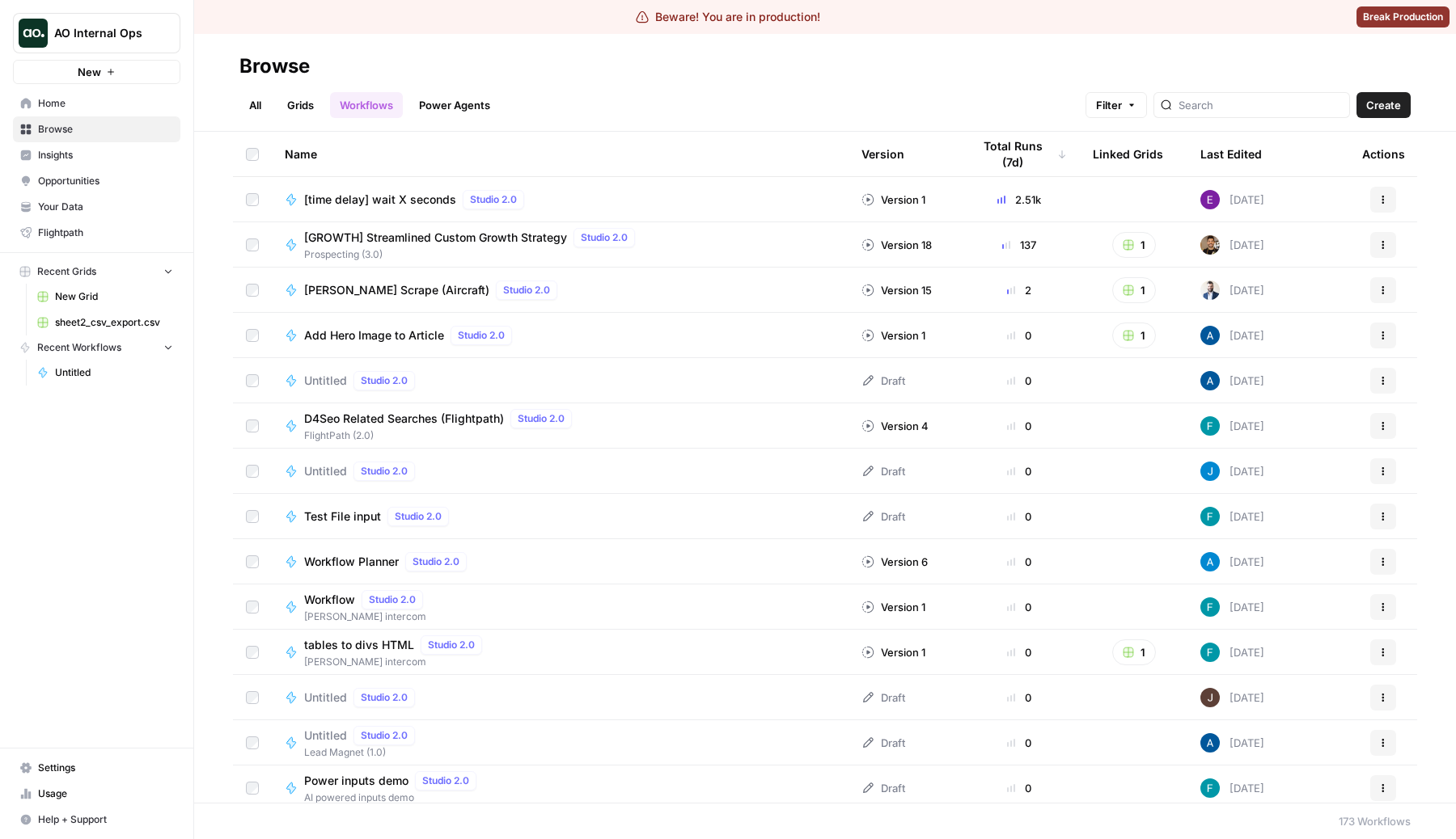
click at [584, 95] on div "All Grids Workflows Power Agents Filter Create" at bounding box center [824, 98] width 1171 height 39
